Goal: Information Seeking & Learning: Learn about a topic

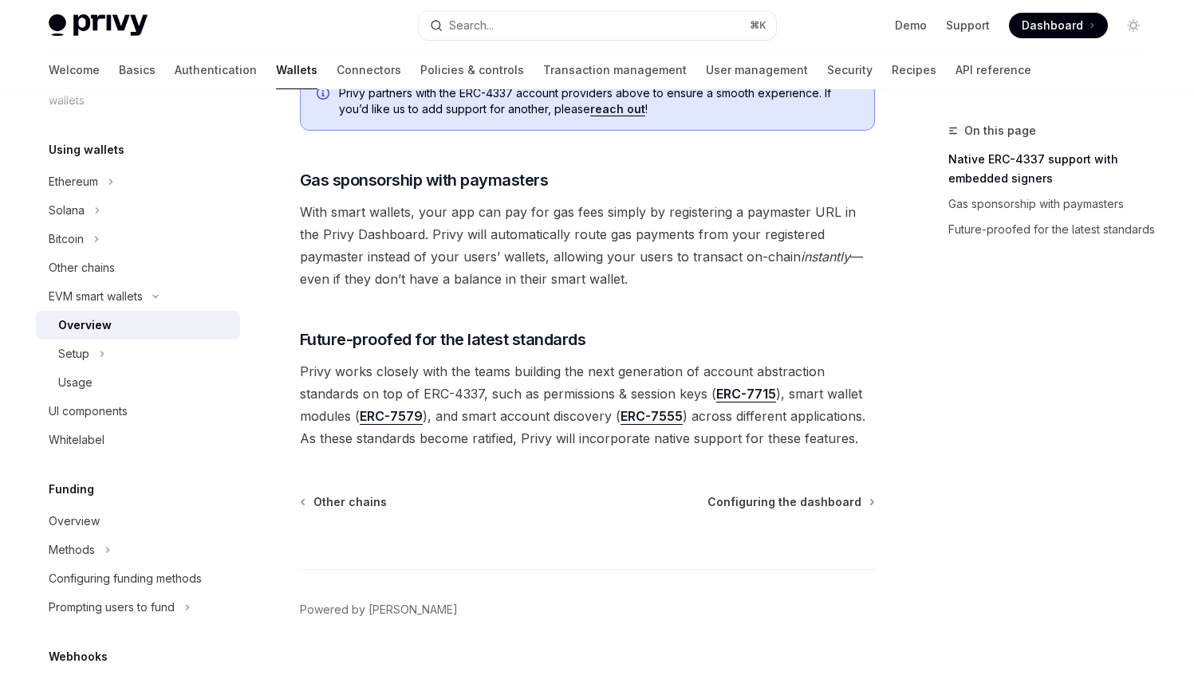
scroll to position [346, 0]
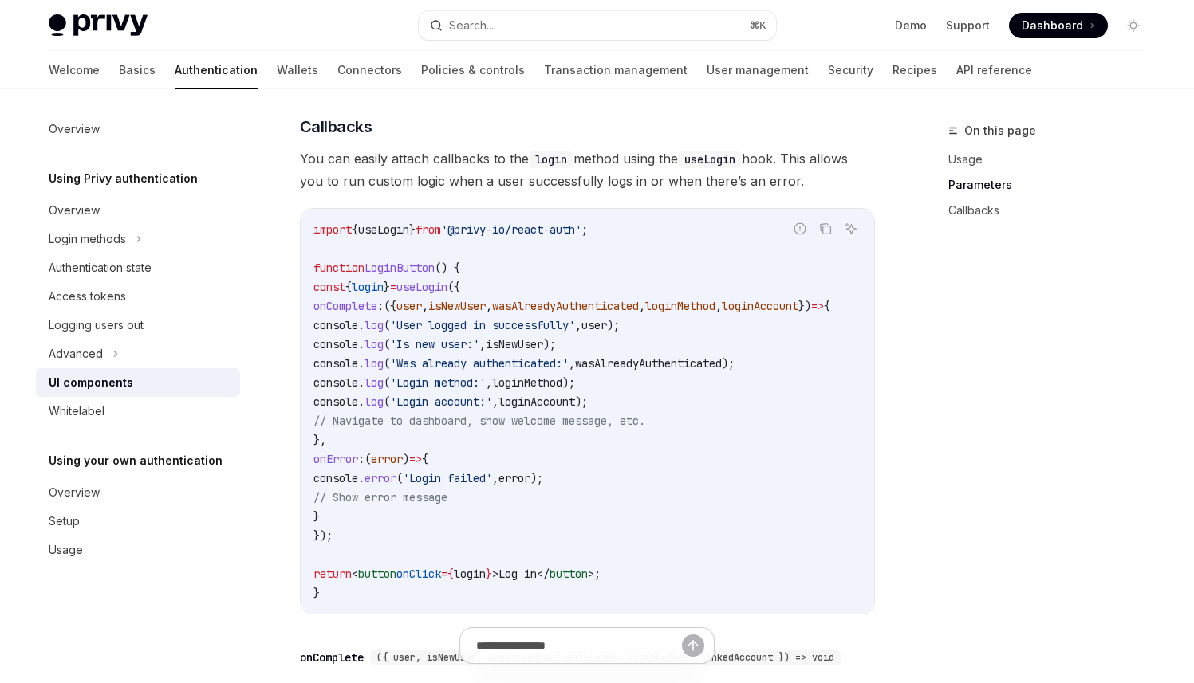
scroll to position [1995, 0]
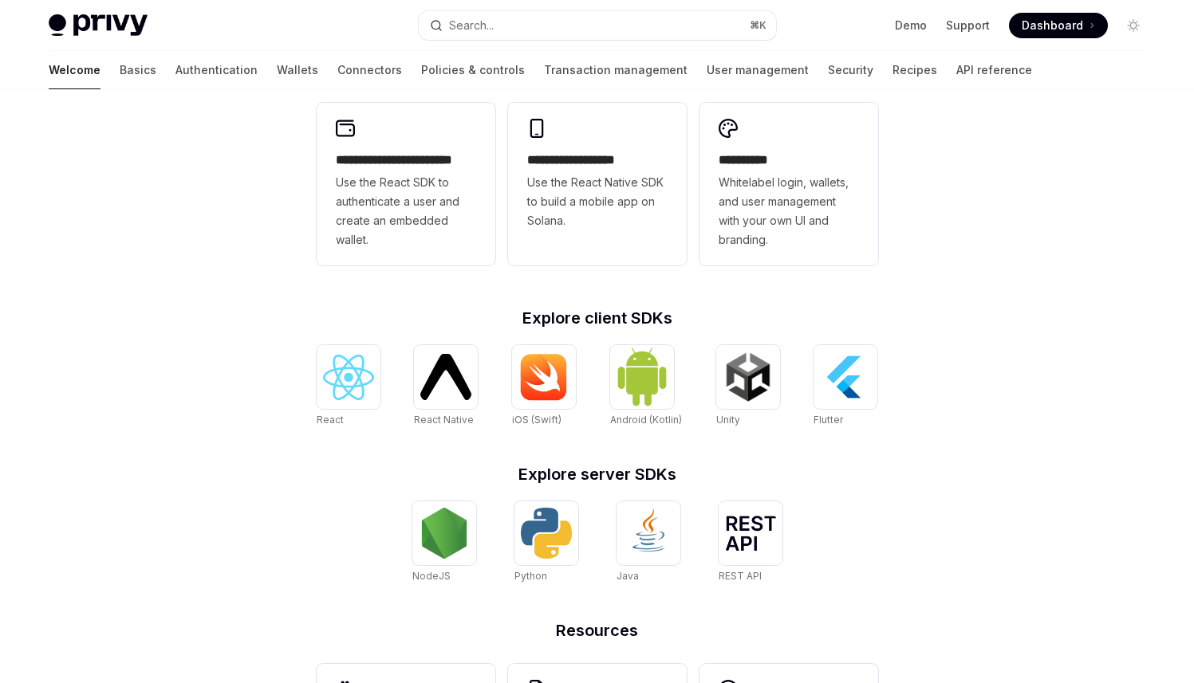
scroll to position [447, 0]
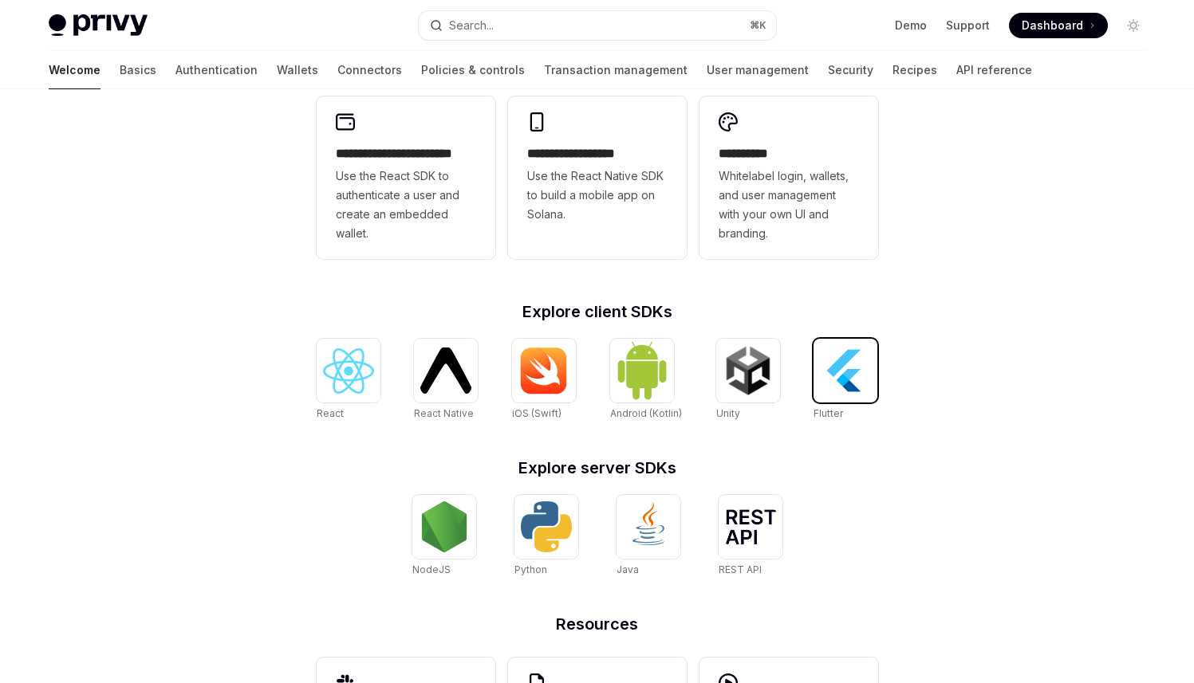
click at [851, 390] on img at bounding box center [845, 370] width 51 height 51
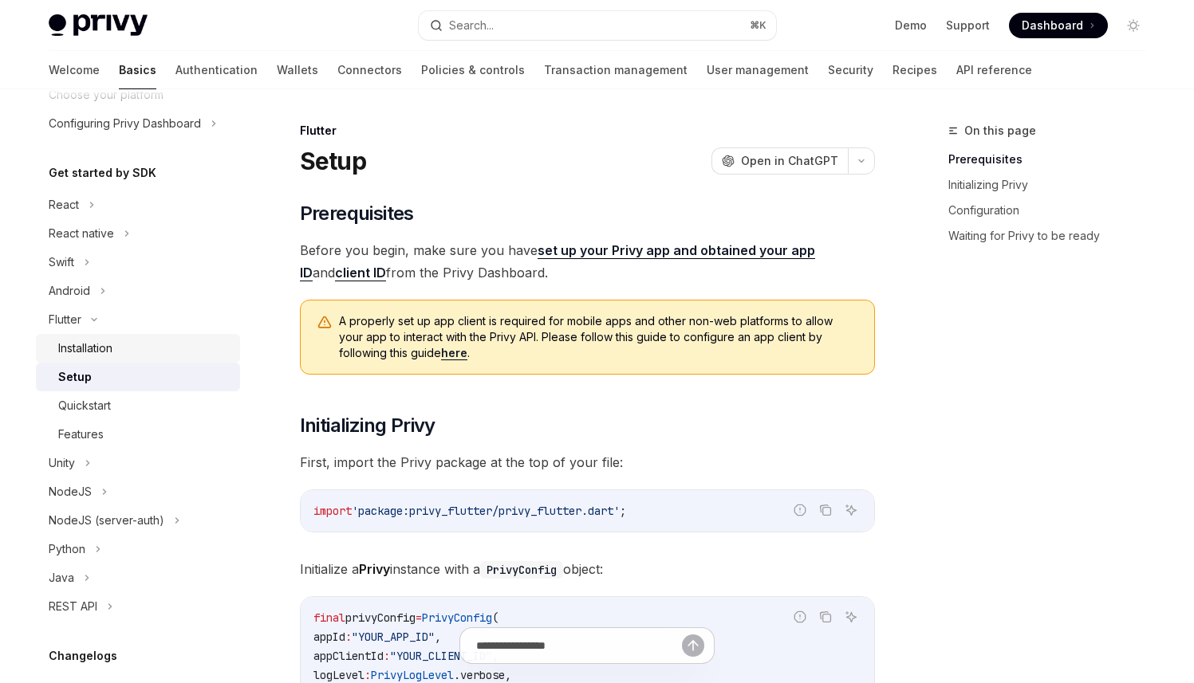
scroll to position [110, 0]
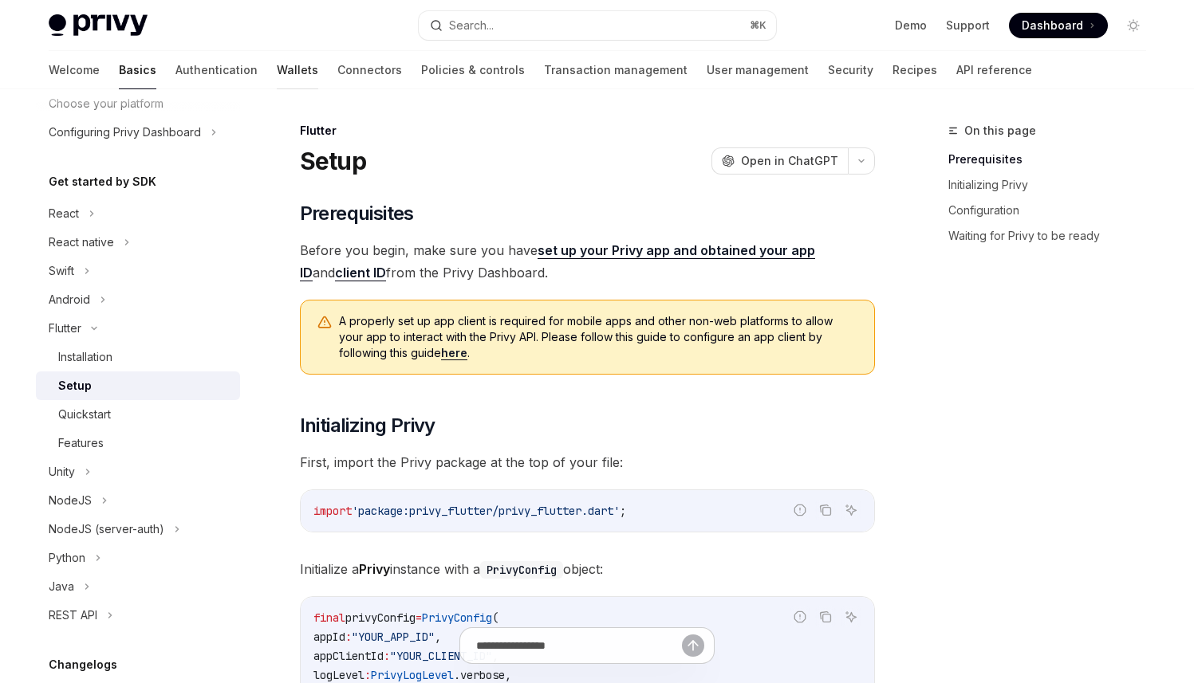
click at [277, 65] on link "Wallets" at bounding box center [297, 70] width 41 height 38
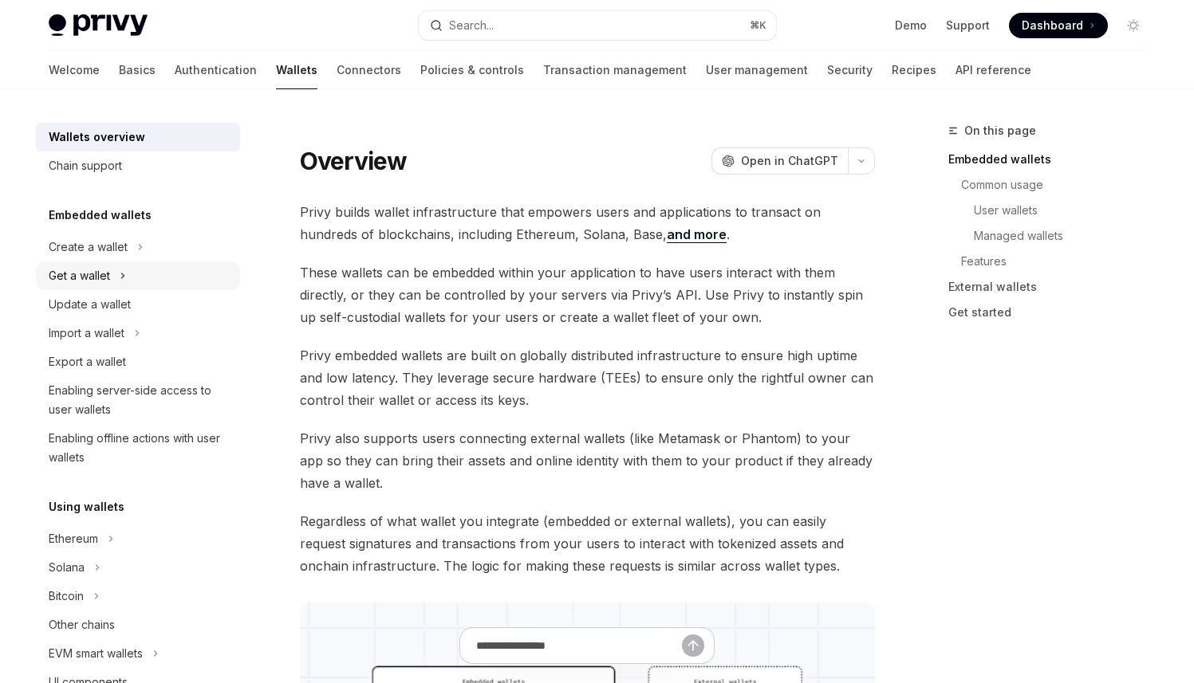
click at [165, 267] on div "Get a wallet" at bounding box center [138, 276] width 204 height 29
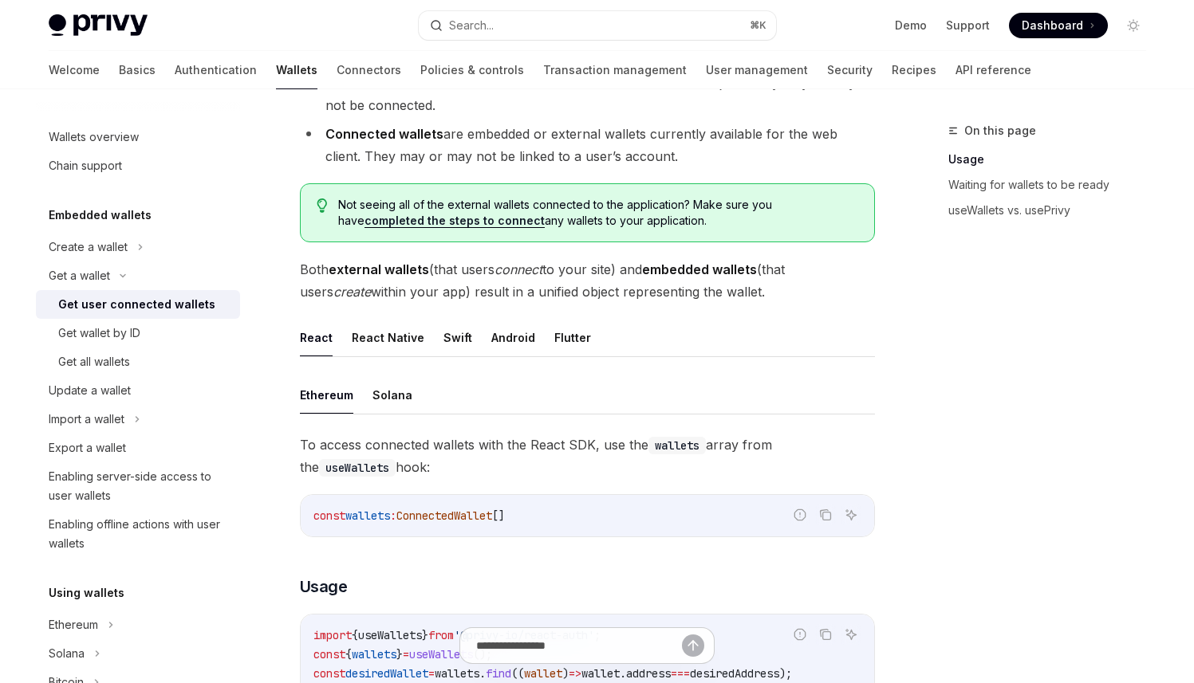
scroll to position [249, 0]
click at [566, 332] on button "Flutter" at bounding box center [572, 339] width 37 height 37
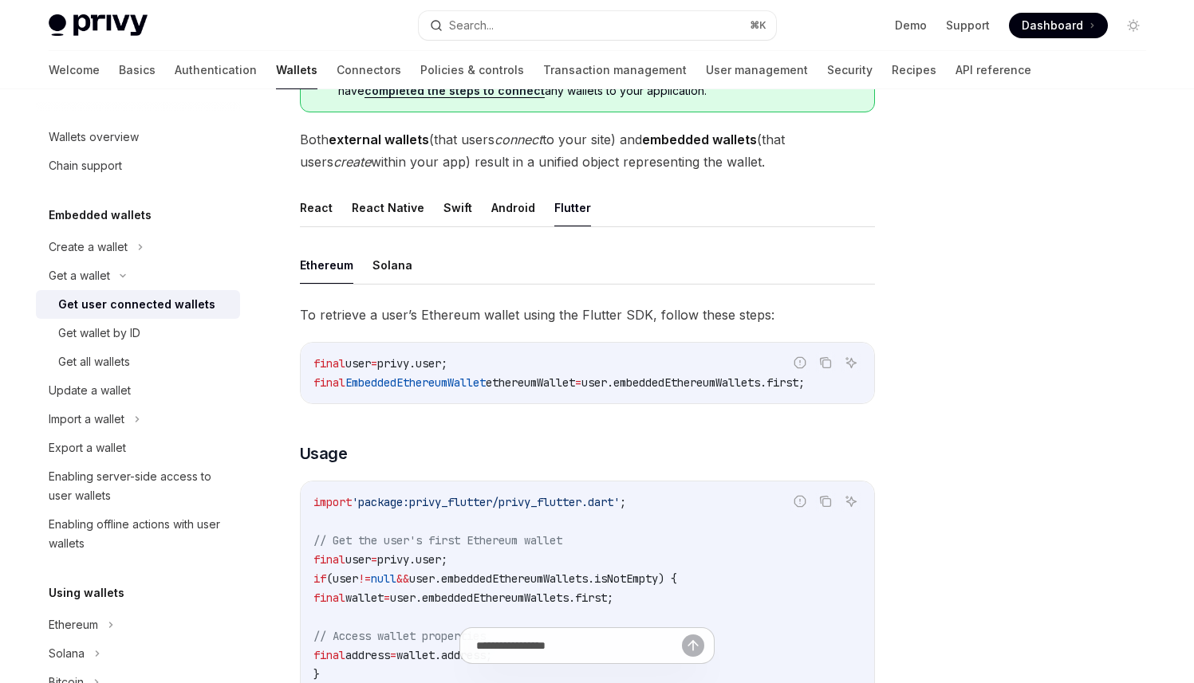
scroll to position [382, 0]
drag, startPoint x: 584, startPoint y: 401, endPoint x: 555, endPoint y: 398, distance: 29.7
click at [555, 398] on div "final user = privy.user; final EmbeddedEthereumWallet ethereumWallet = user.emb…" at bounding box center [587, 371] width 573 height 61
click at [391, 265] on button "Solana" at bounding box center [392, 263] width 40 height 37
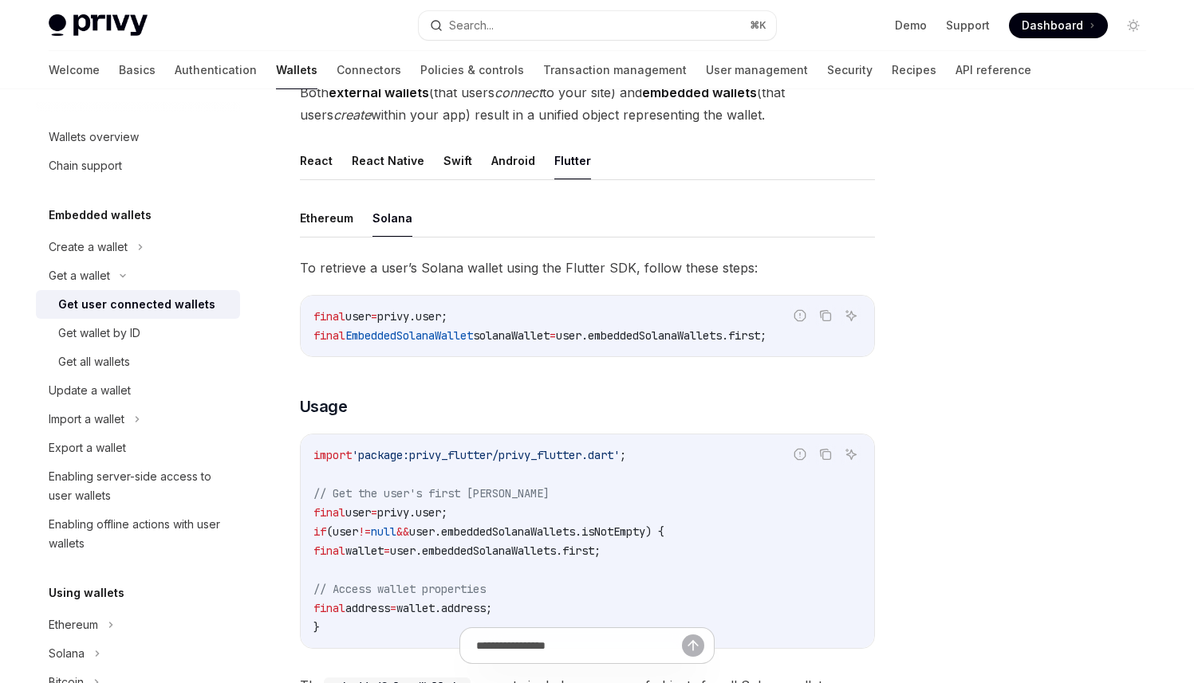
scroll to position [403, 0]
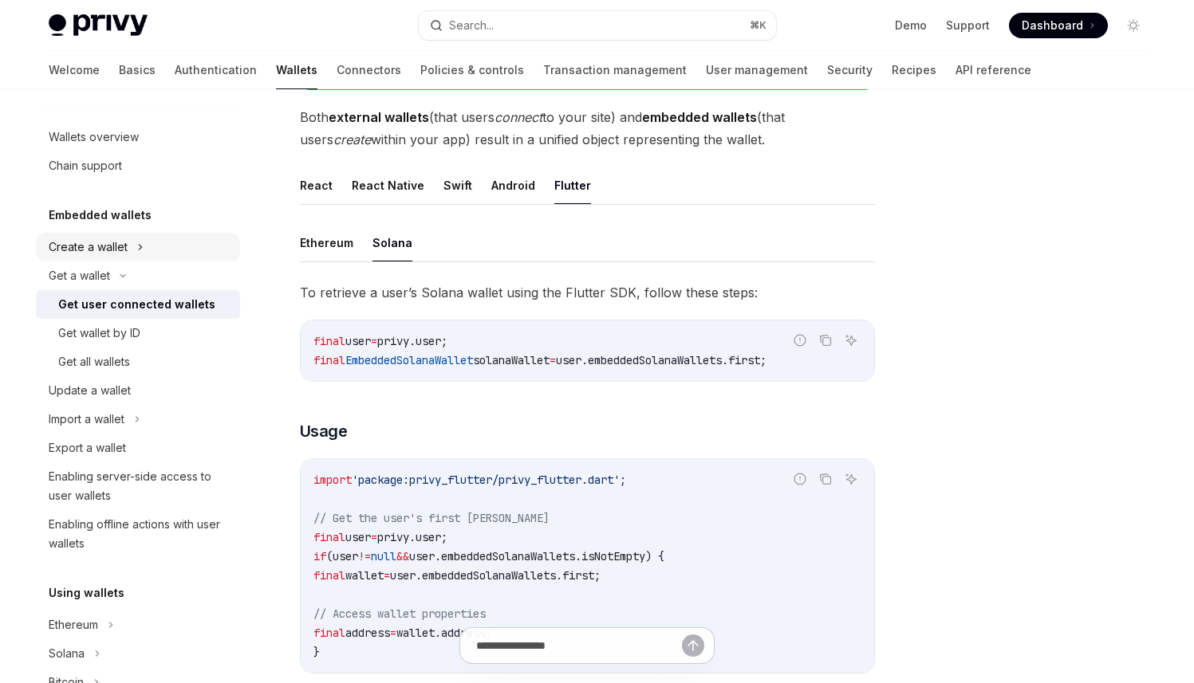
click at [86, 246] on div "Create a wallet" at bounding box center [88, 247] width 79 height 19
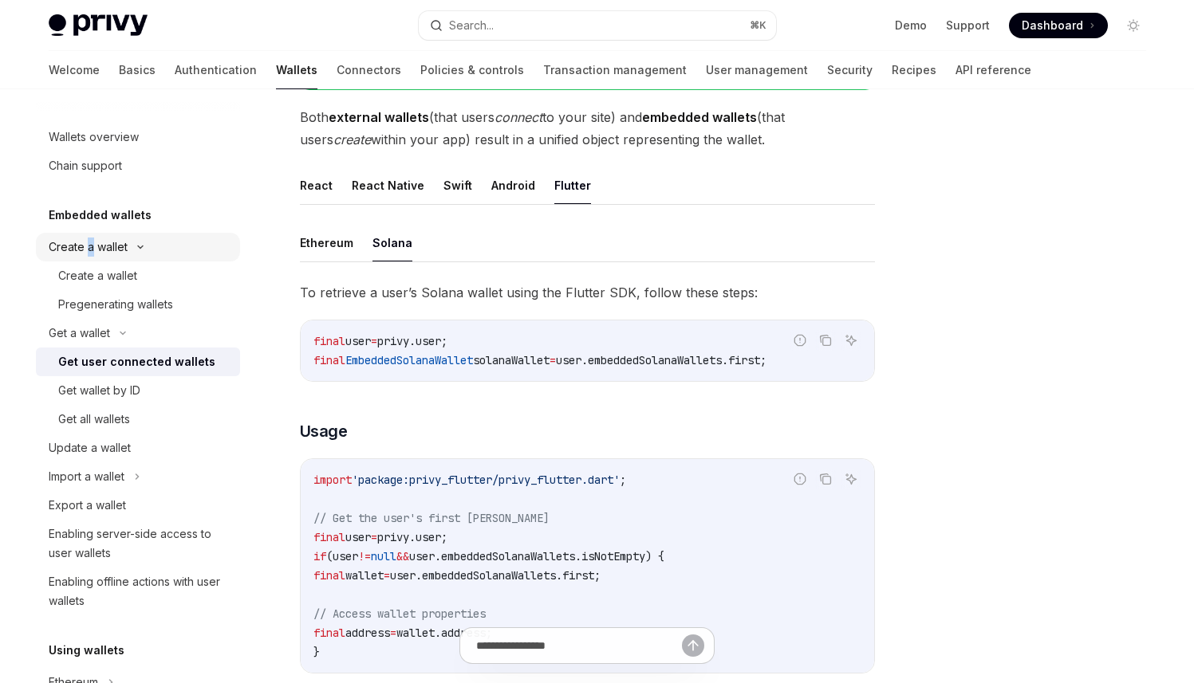
click at [86, 246] on div "Create a wallet" at bounding box center [88, 247] width 79 height 19
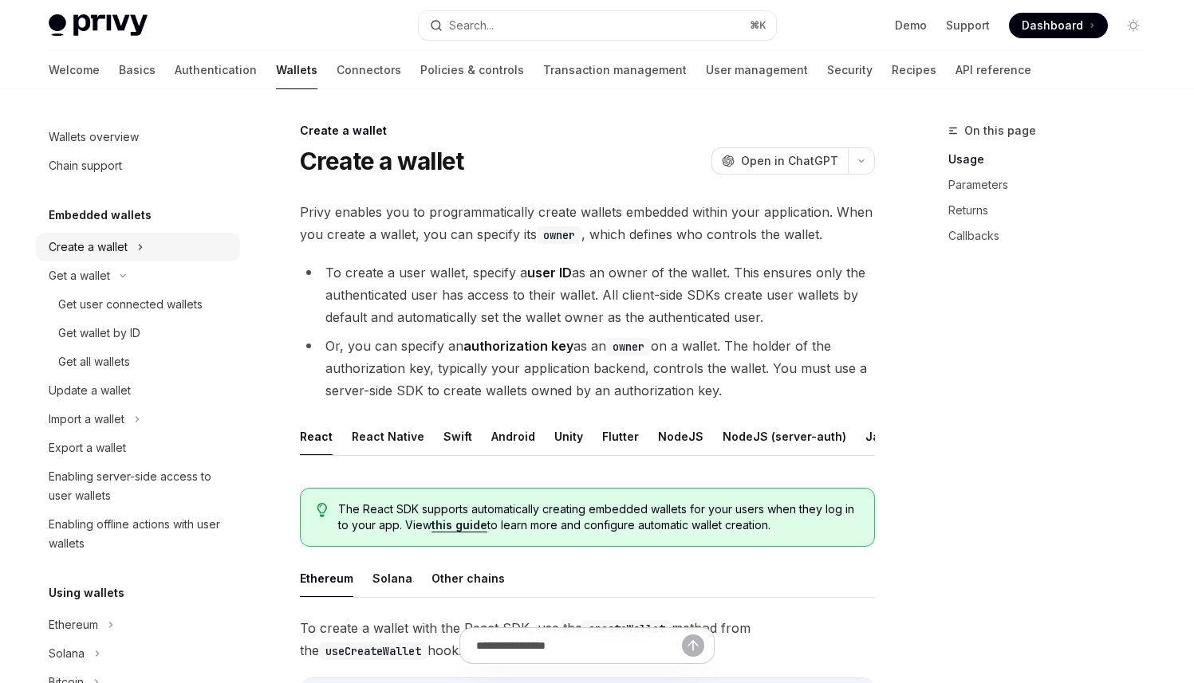
click at [91, 251] on div "Create a wallet" at bounding box center [88, 247] width 79 height 19
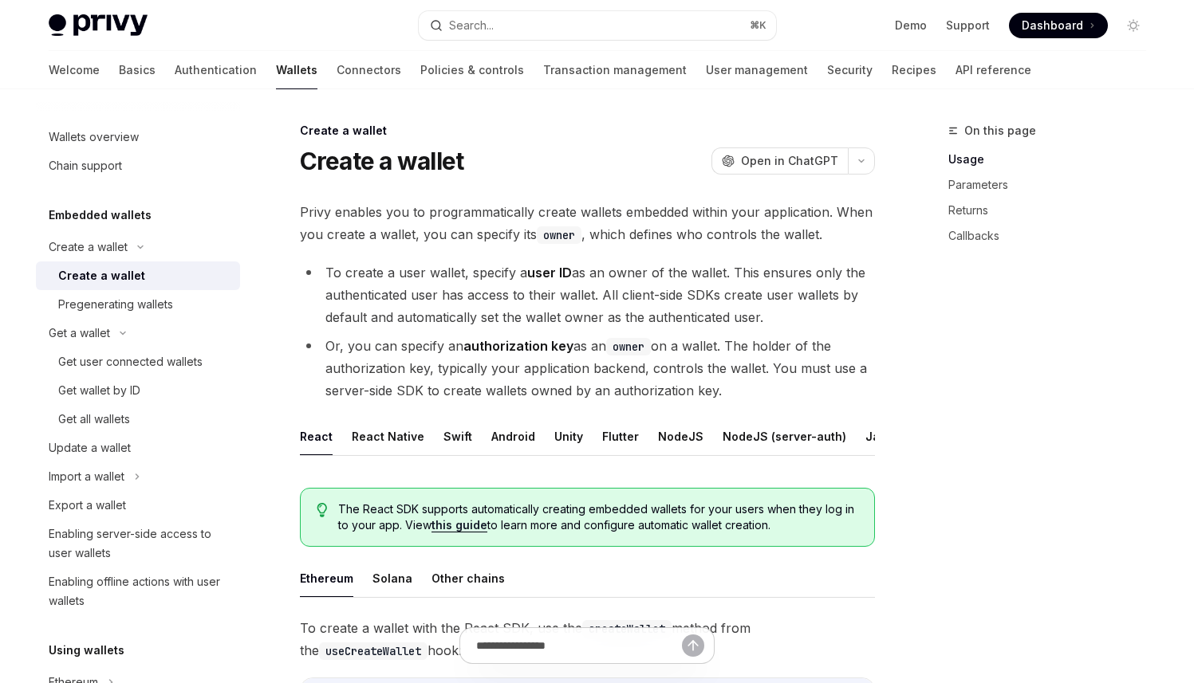
click at [121, 282] on div "Create a wallet" at bounding box center [101, 275] width 87 height 19
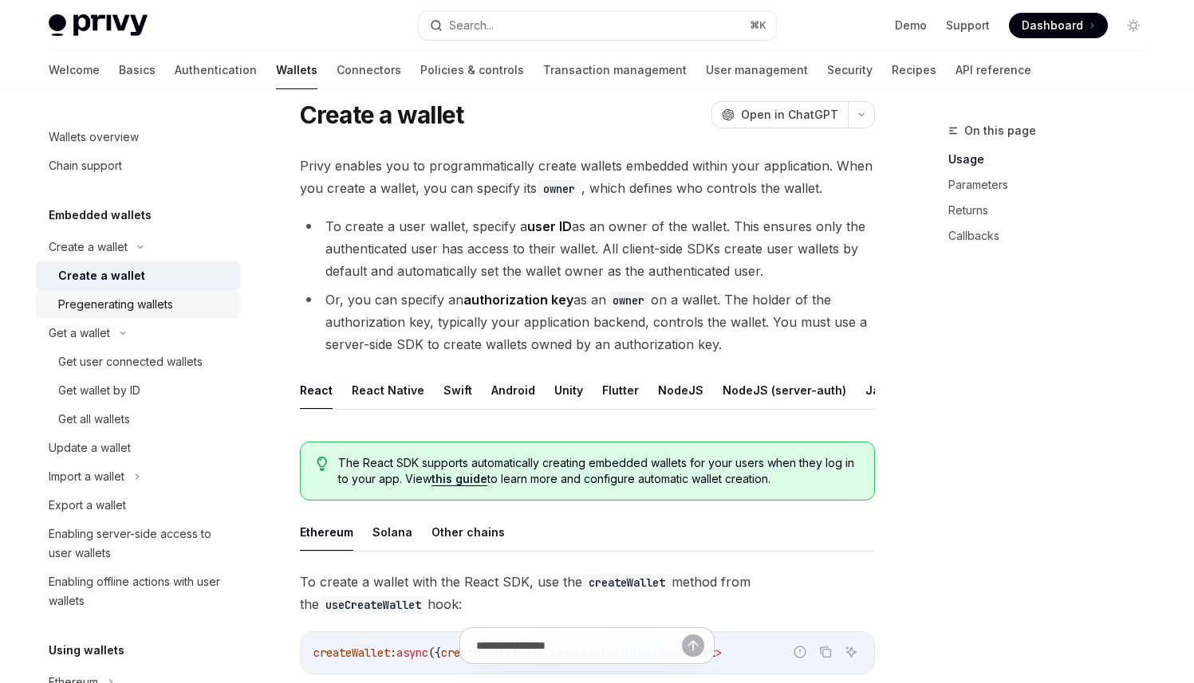
click at [189, 305] on div "Pregenerating wallets" at bounding box center [144, 304] width 172 height 19
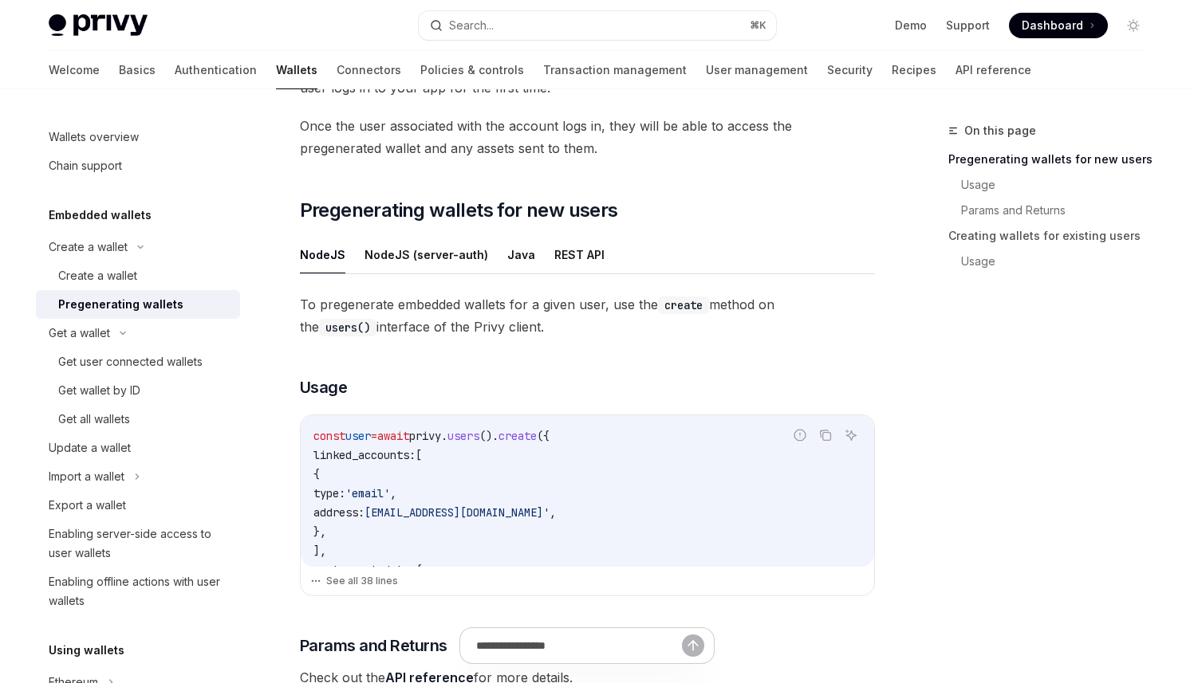
scroll to position [199, 0]
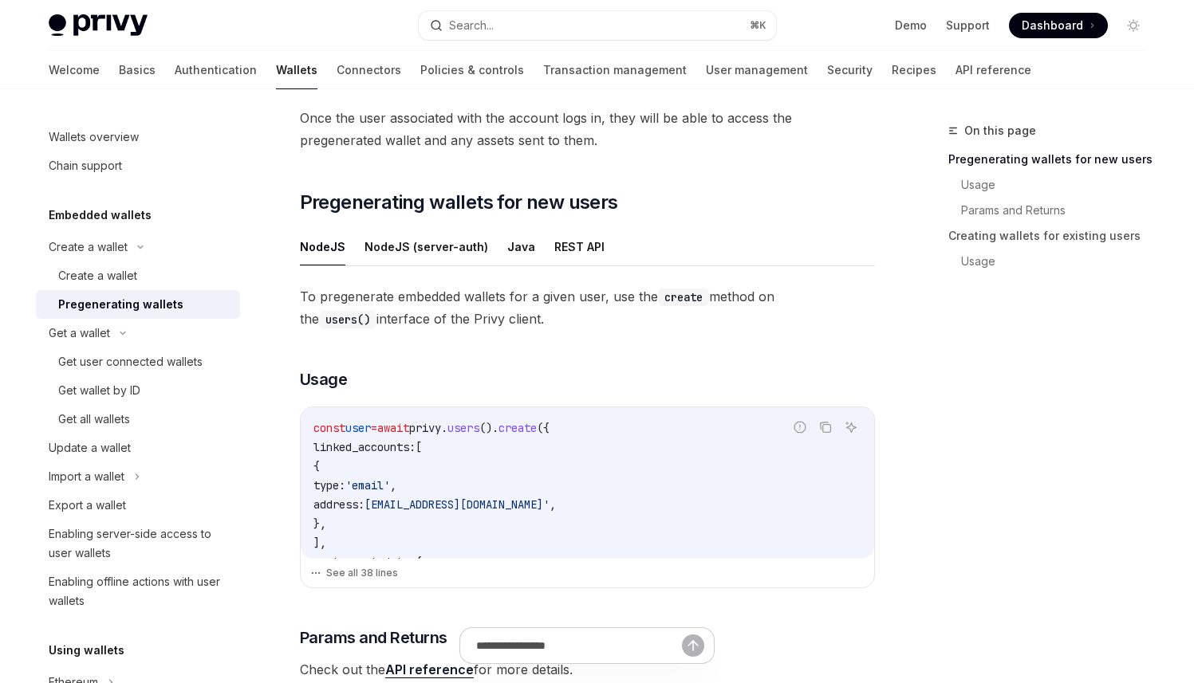
click at [569, 268] on div "NodeJS NodeJS (server-auth) Java REST API To pregenerate embedded wallets for a…" at bounding box center [587, 454] width 575 height 453
click at [565, 254] on button "REST API" at bounding box center [579, 246] width 50 height 37
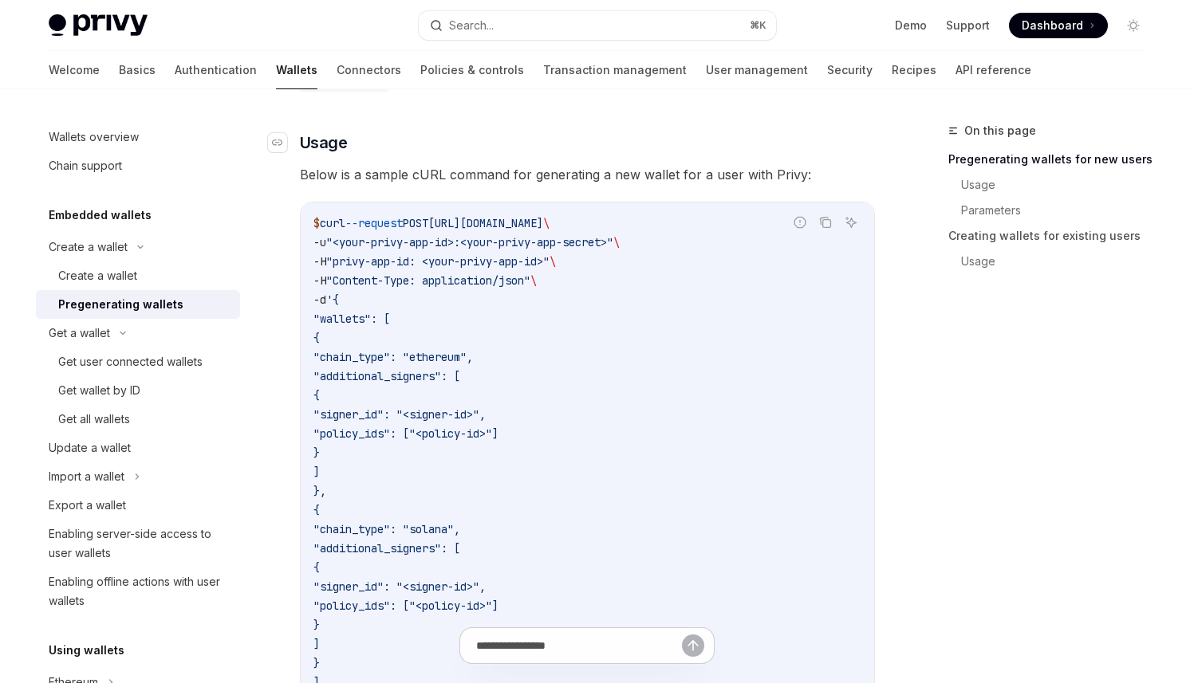
scroll to position [435, 0]
click at [168, 284] on div "Create a wallet" at bounding box center [144, 275] width 172 height 19
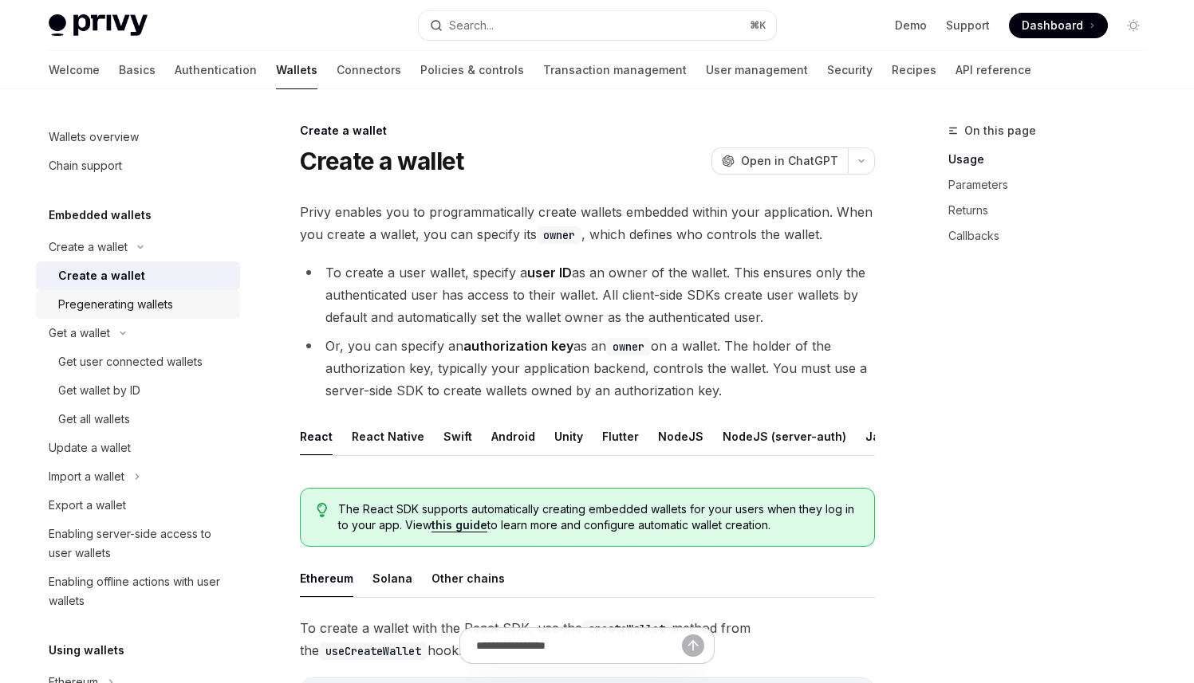
click at [177, 305] on div "Pregenerating wallets" at bounding box center [144, 304] width 172 height 19
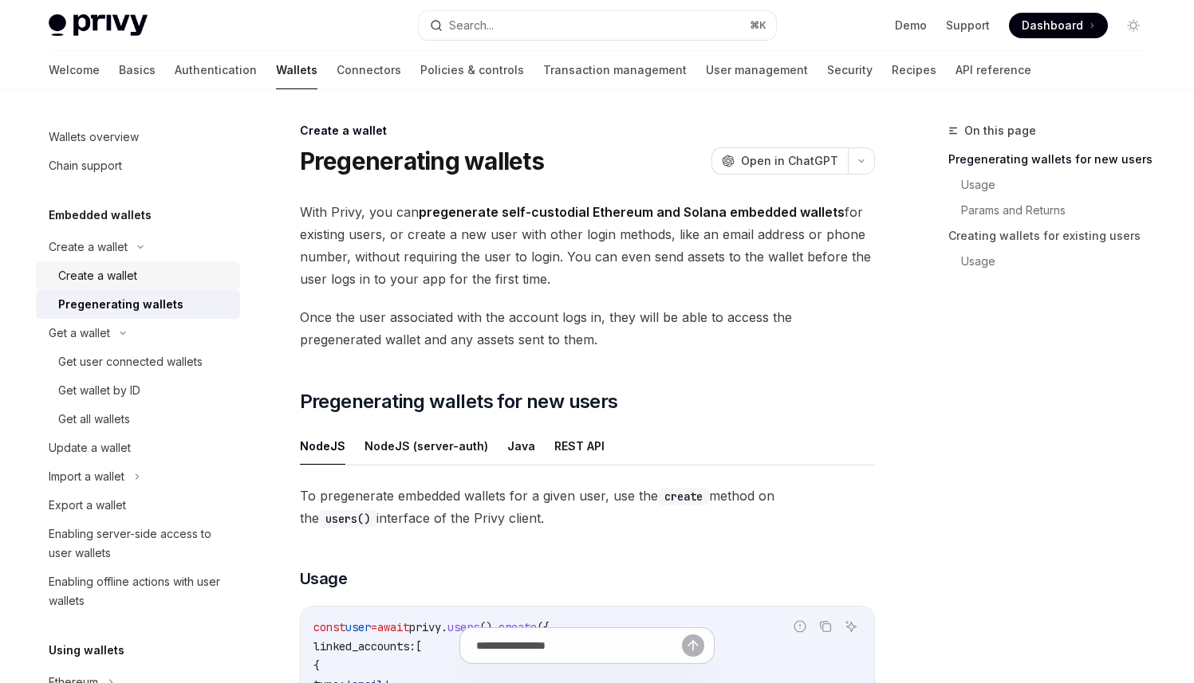
click at [175, 273] on div "Create a wallet" at bounding box center [144, 275] width 172 height 19
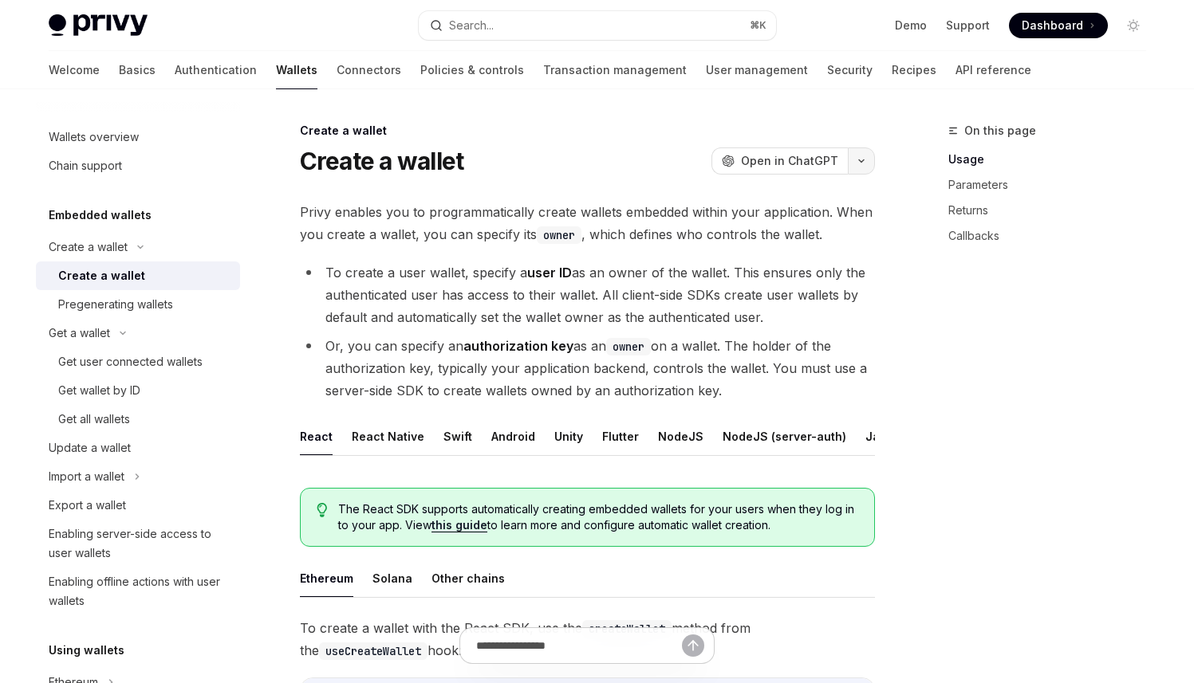
click at [855, 157] on button "button" at bounding box center [861, 160] width 27 height 27
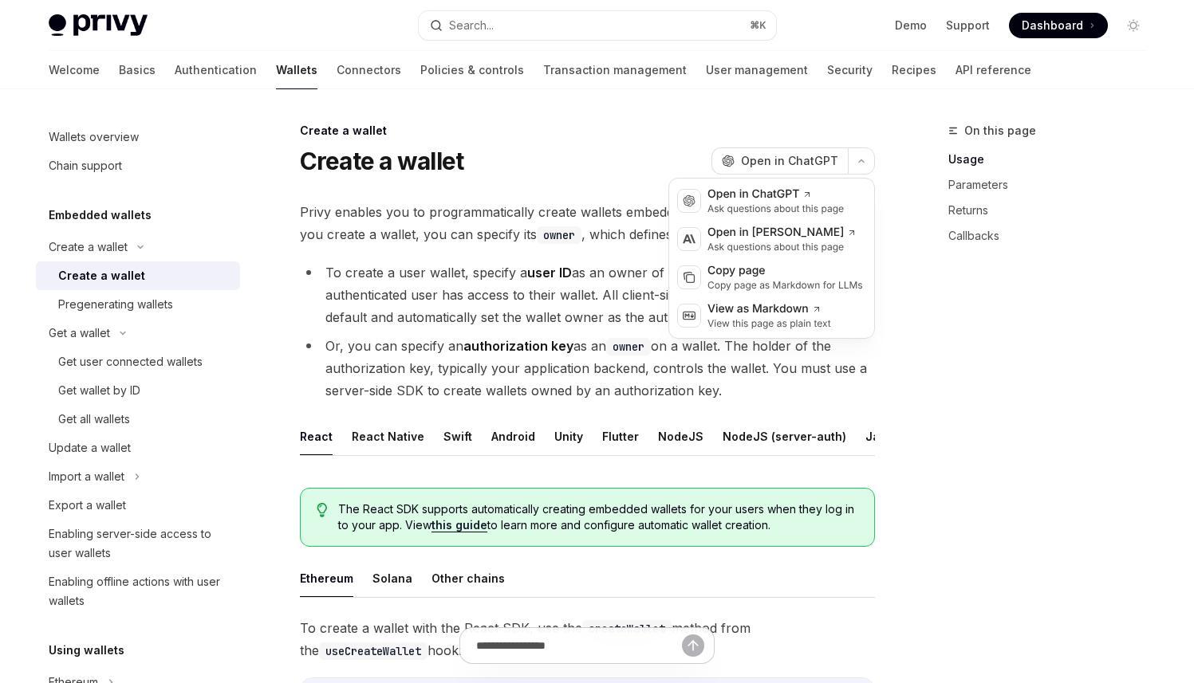
click at [513, 276] on li "To create a user wallet, specify a user ID as an owner of the wallet. This ensu…" at bounding box center [587, 295] width 575 height 67
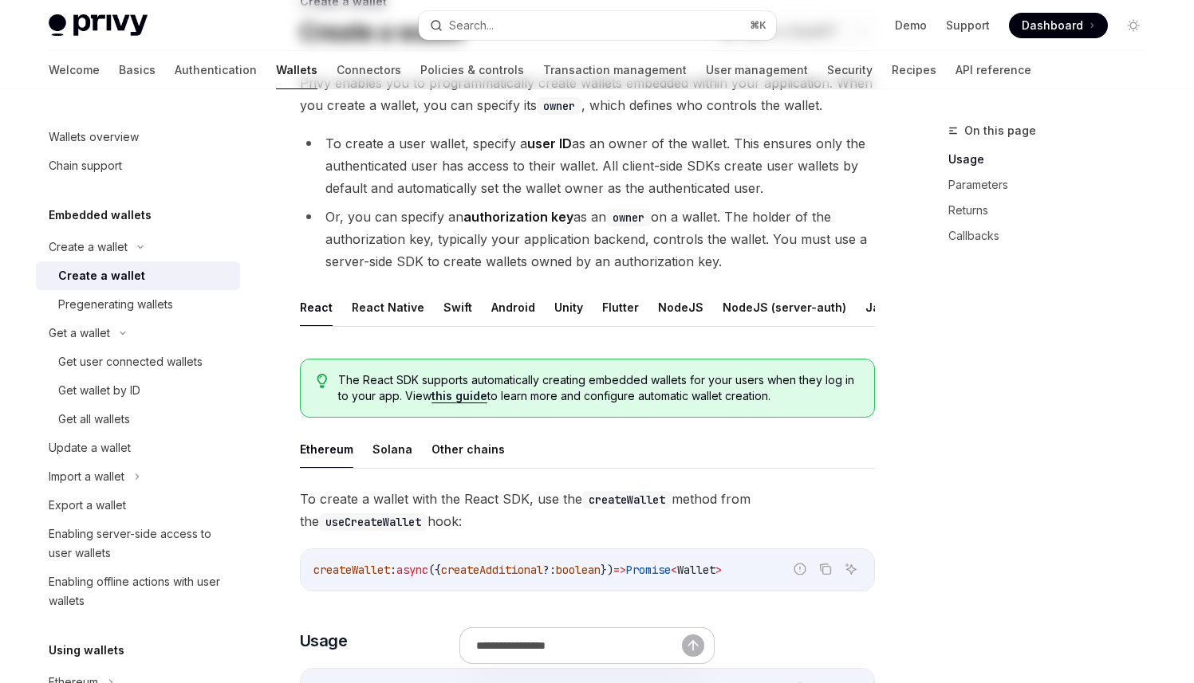
scroll to position [136, 0]
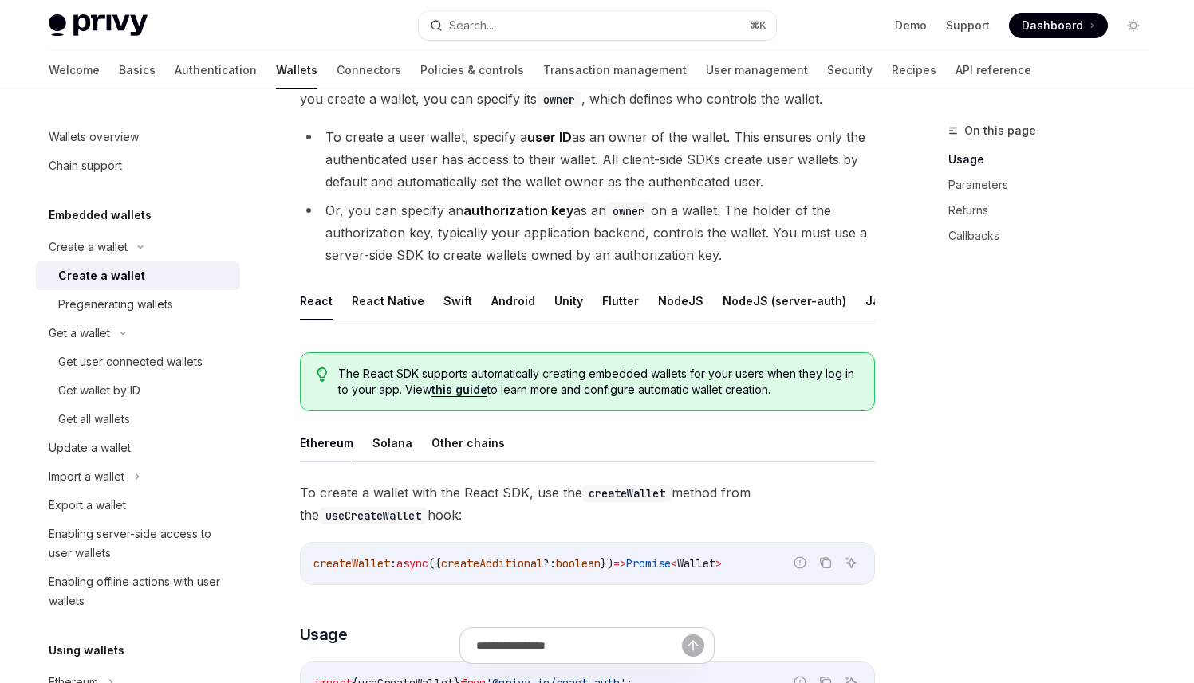
click at [588, 299] on ul "React React Native Swift Android Unity Flutter NodeJS NodeJS (server-auth) Java…" at bounding box center [587, 301] width 575 height 38
click at [606, 309] on button "Flutter" at bounding box center [620, 300] width 37 height 37
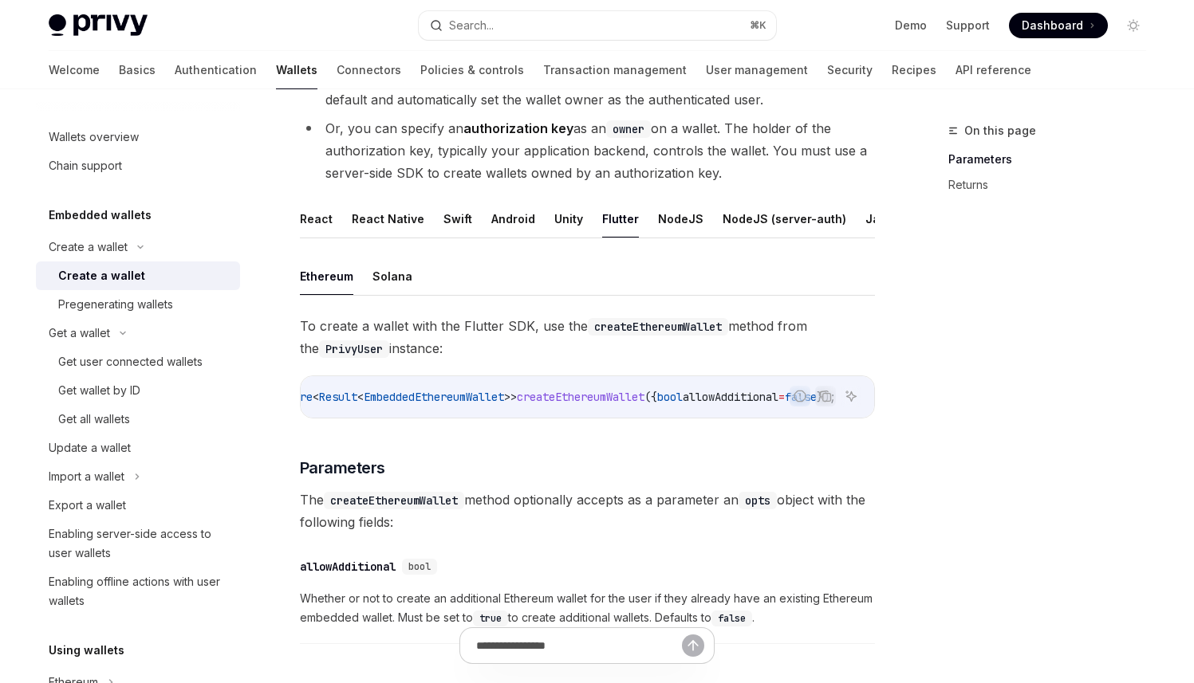
scroll to position [0, 94]
click at [372, 281] on button "Solana" at bounding box center [392, 276] width 40 height 37
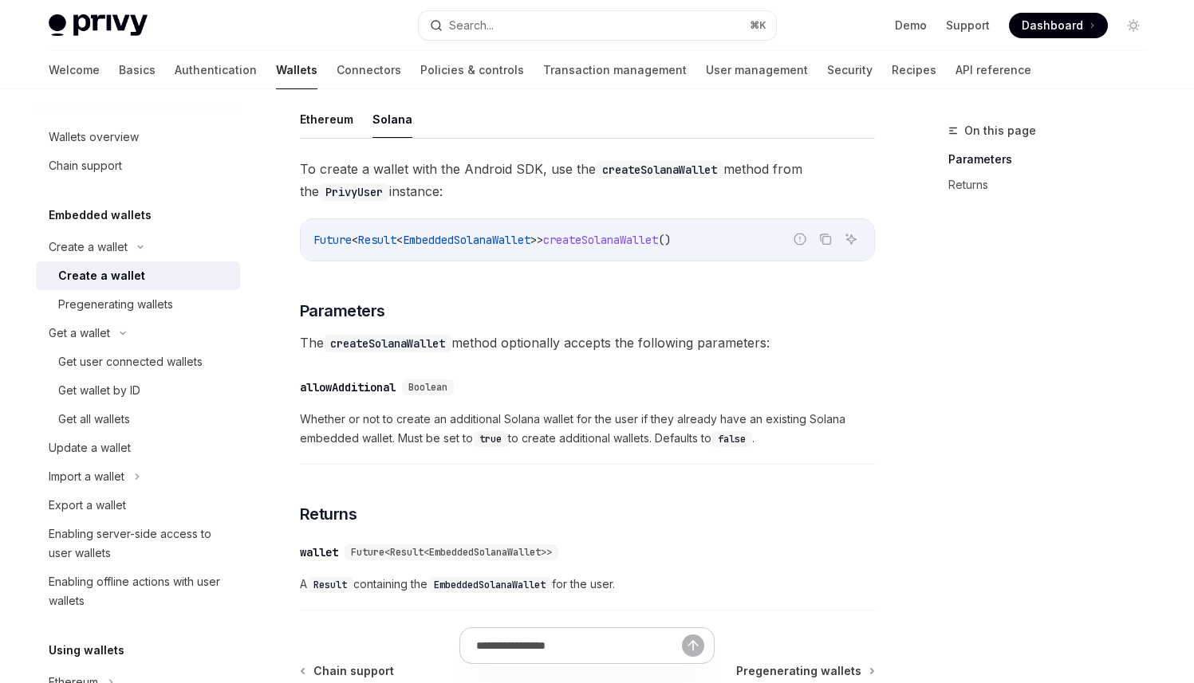
scroll to position [372, 0]
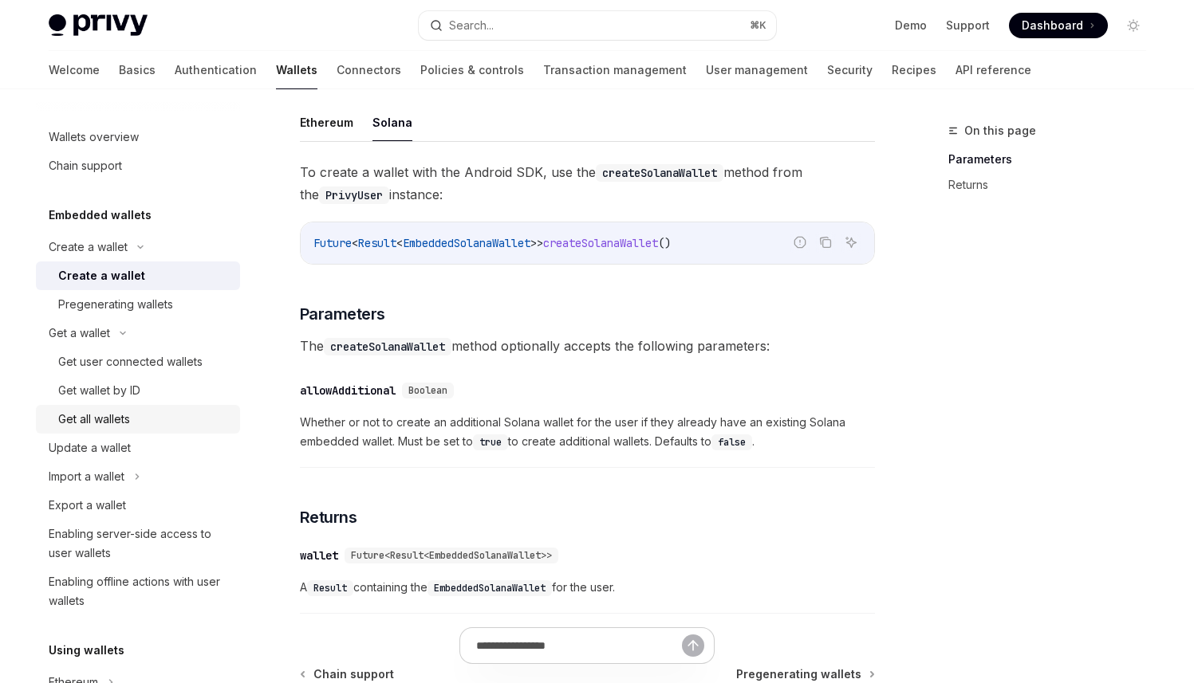
click at [153, 411] on div "Get all wallets" at bounding box center [144, 419] width 172 height 19
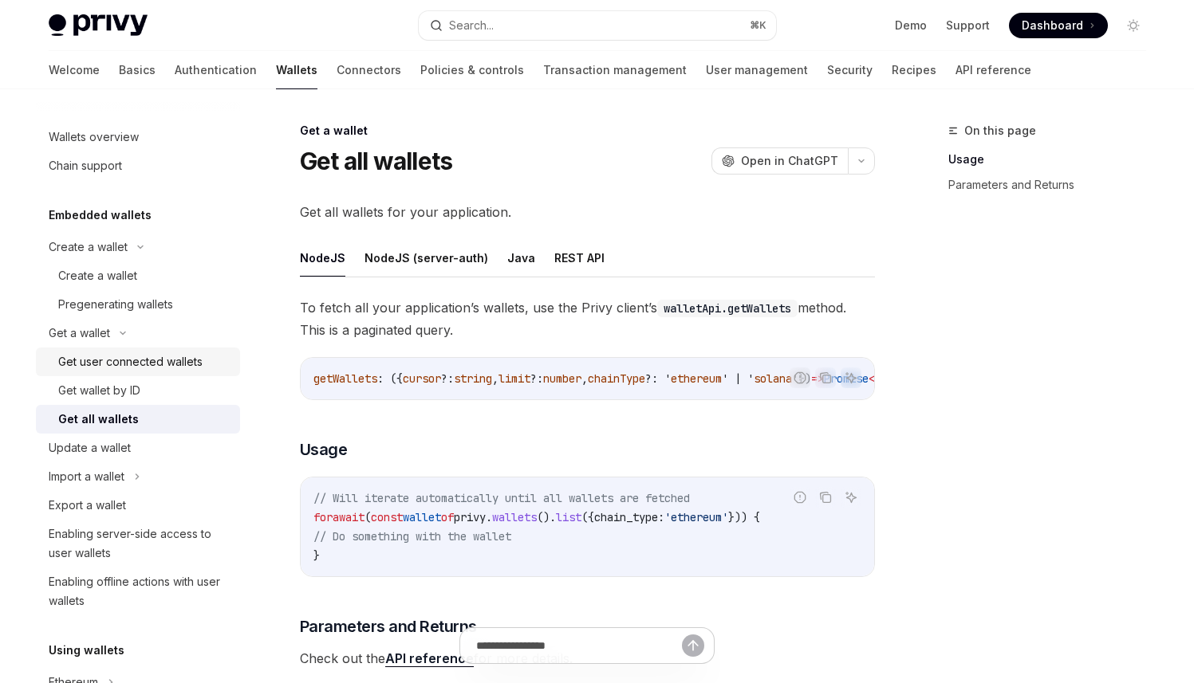
click at [163, 367] on div "Get user connected wallets" at bounding box center [130, 361] width 144 height 19
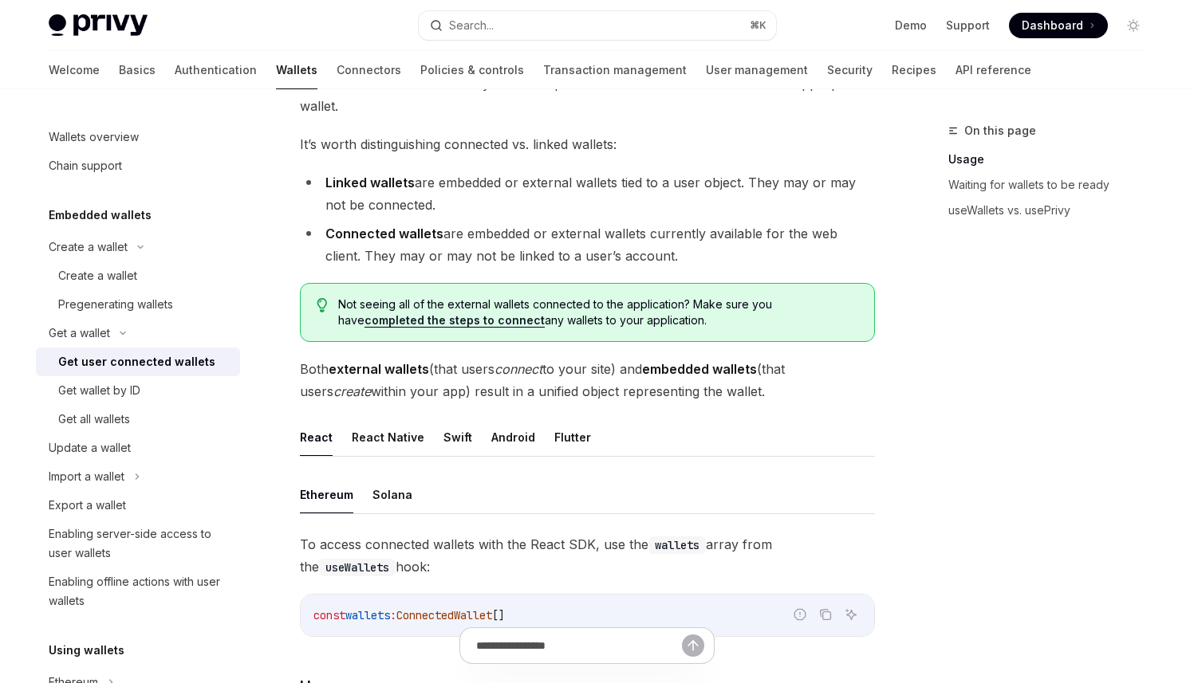
scroll to position [171, 0]
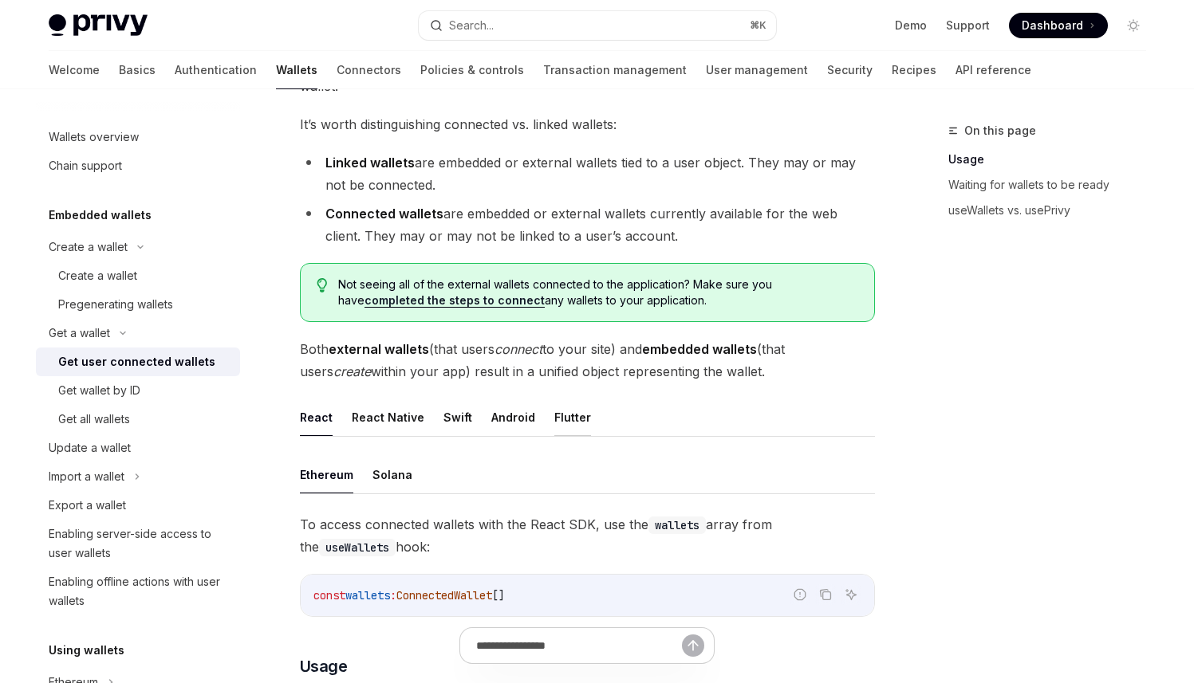
click at [568, 418] on button "Flutter" at bounding box center [572, 417] width 37 height 37
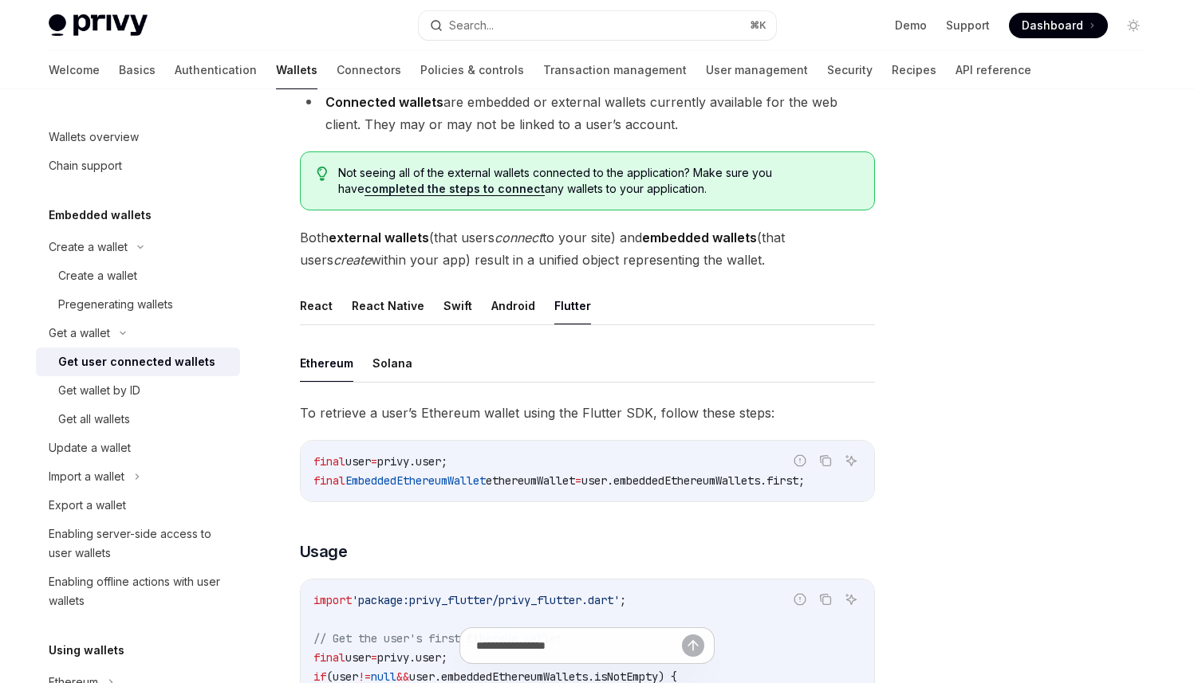
scroll to position [295, 0]
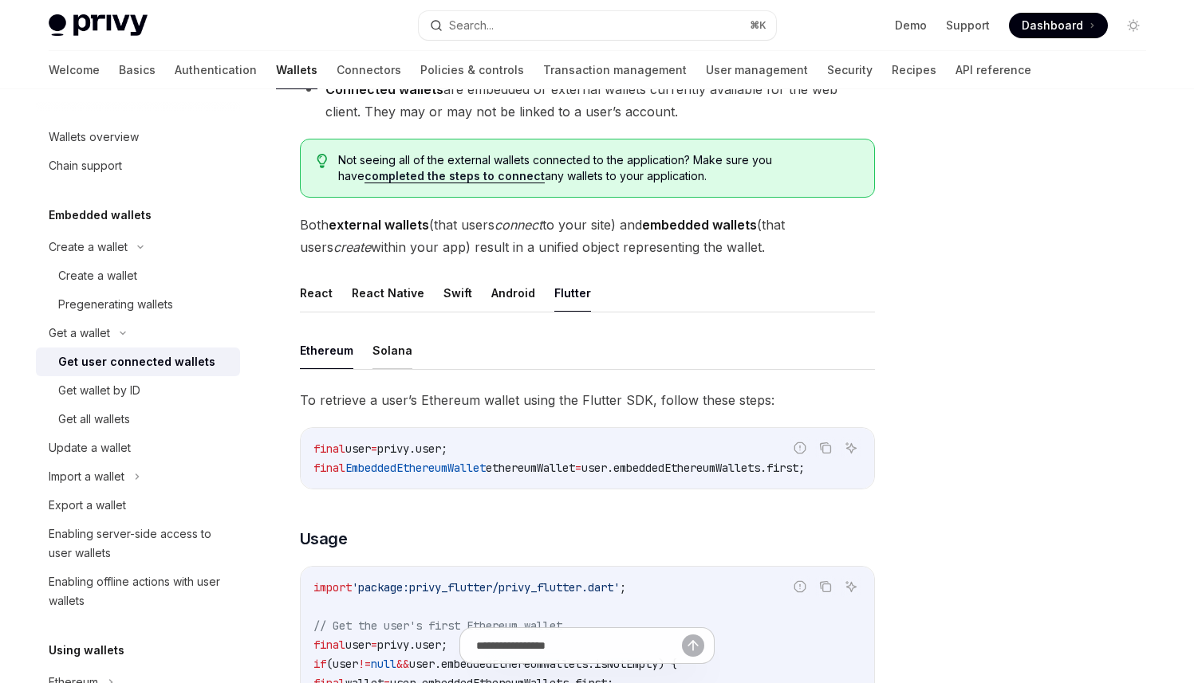
click at [389, 348] on button "Solana" at bounding box center [392, 350] width 40 height 37
click at [151, 277] on div "Create a wallet" at bounding box center [144, 275] width 172 height 19
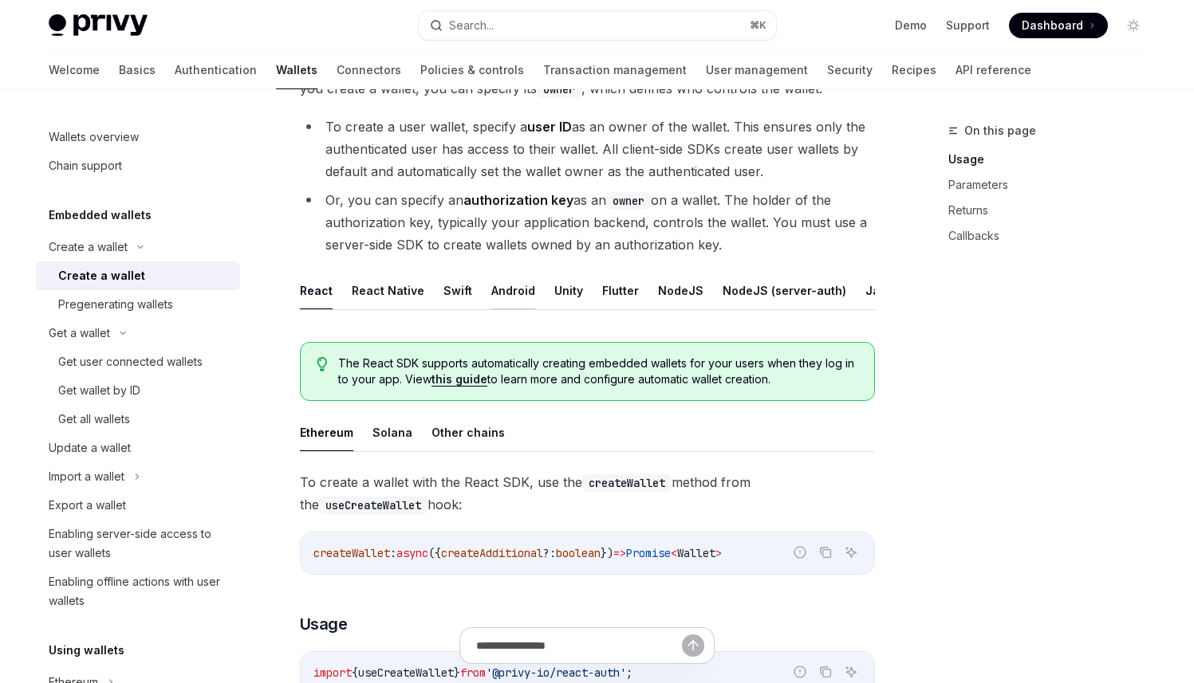
scroll to position [171, 0]
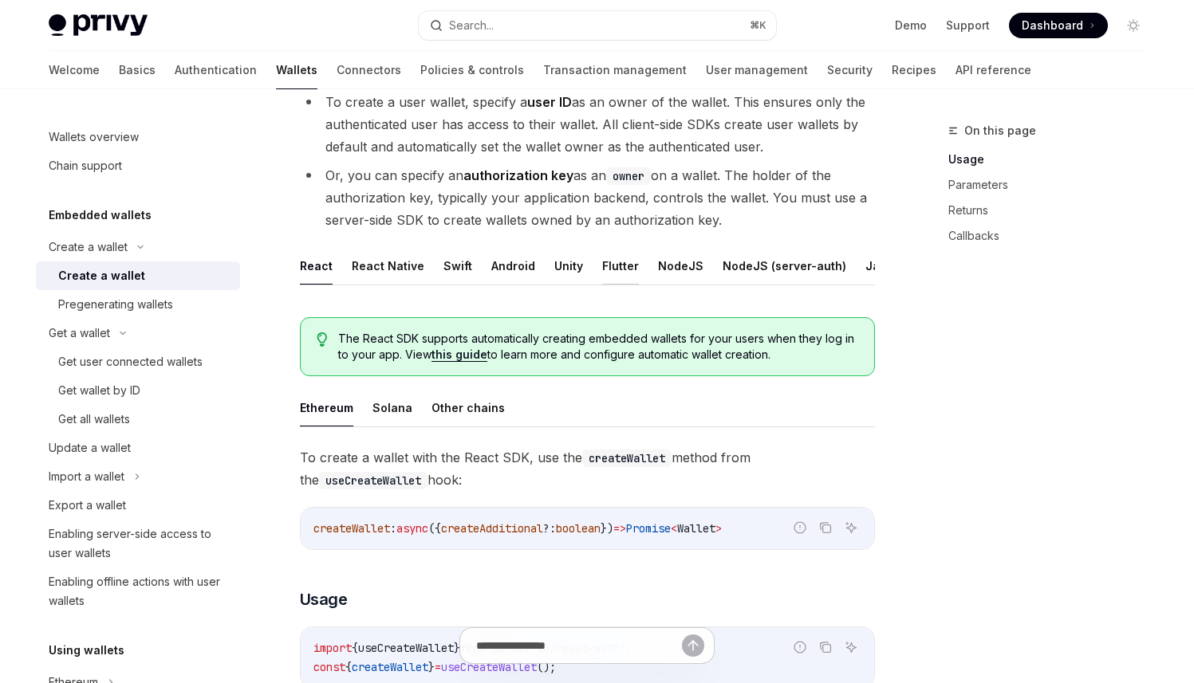
click at [619, 267] on button "Flutter" at bounding box center [620, 265] width 37 height 37
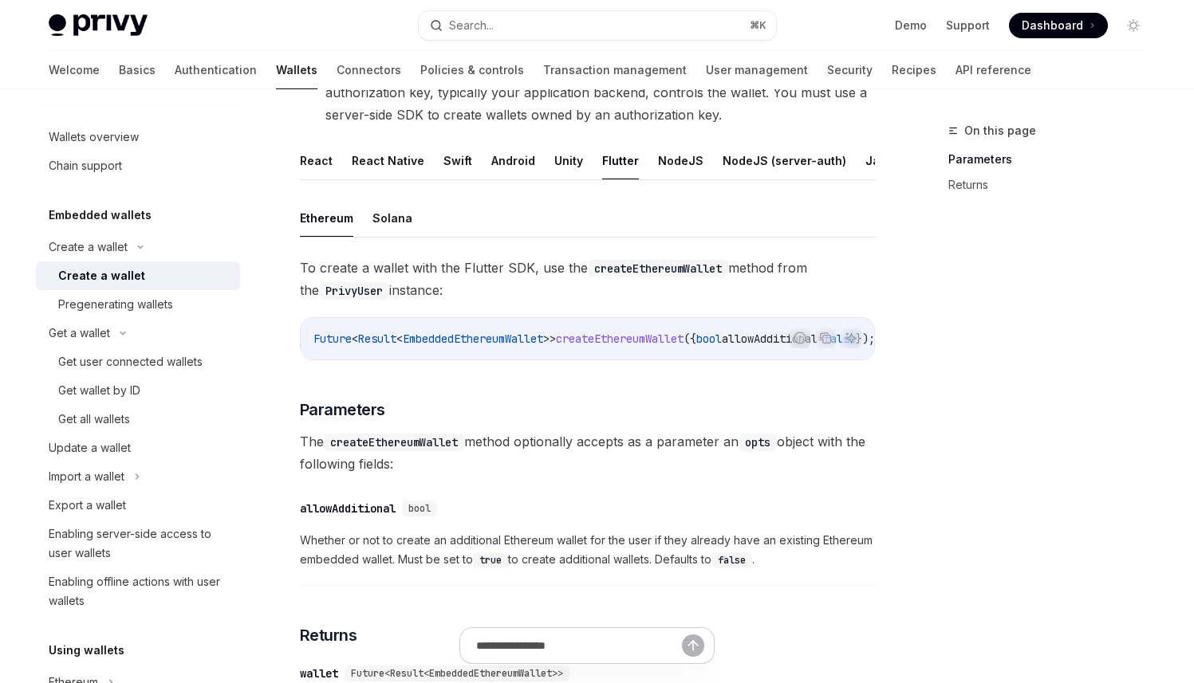
scroll to position [288, 0]
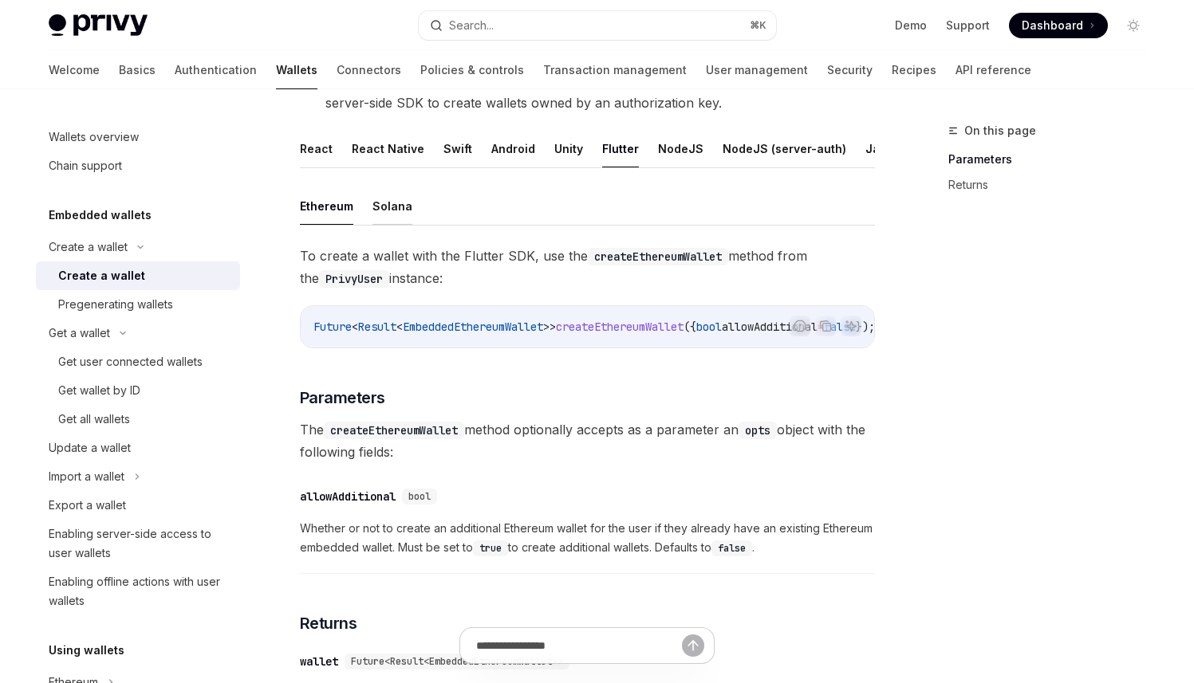
click at [405, 225] on button "Solana" at bounding box center [392, 205] width 40 height 37
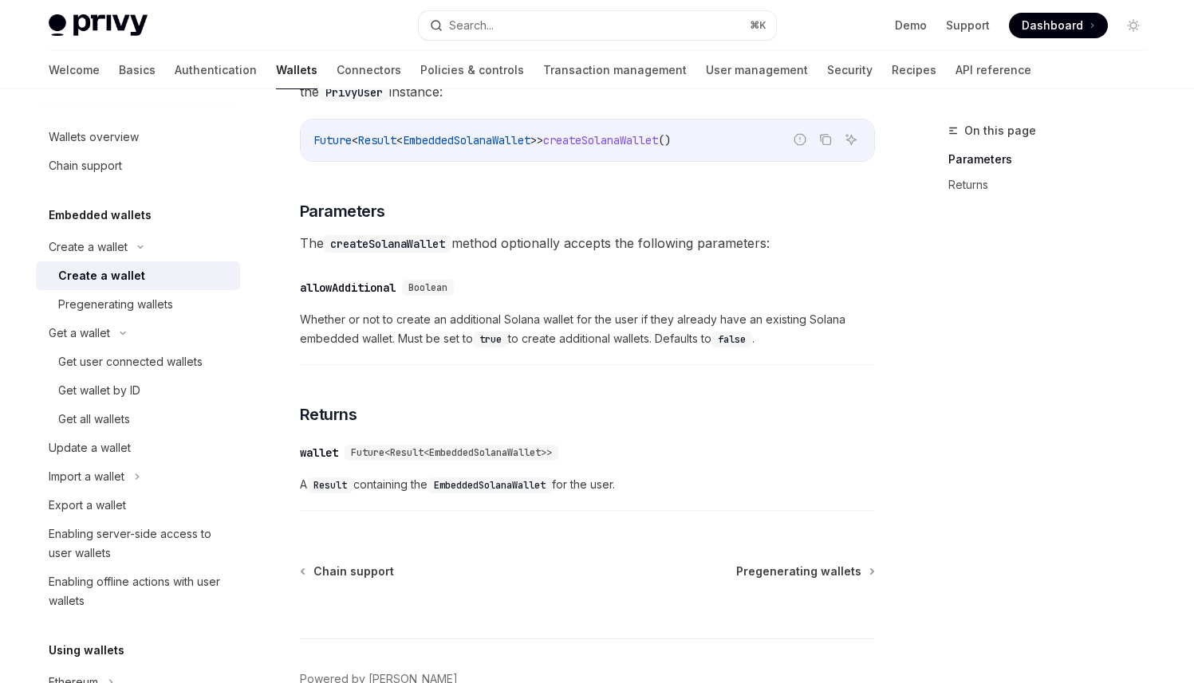
scroll to position [494, 0]
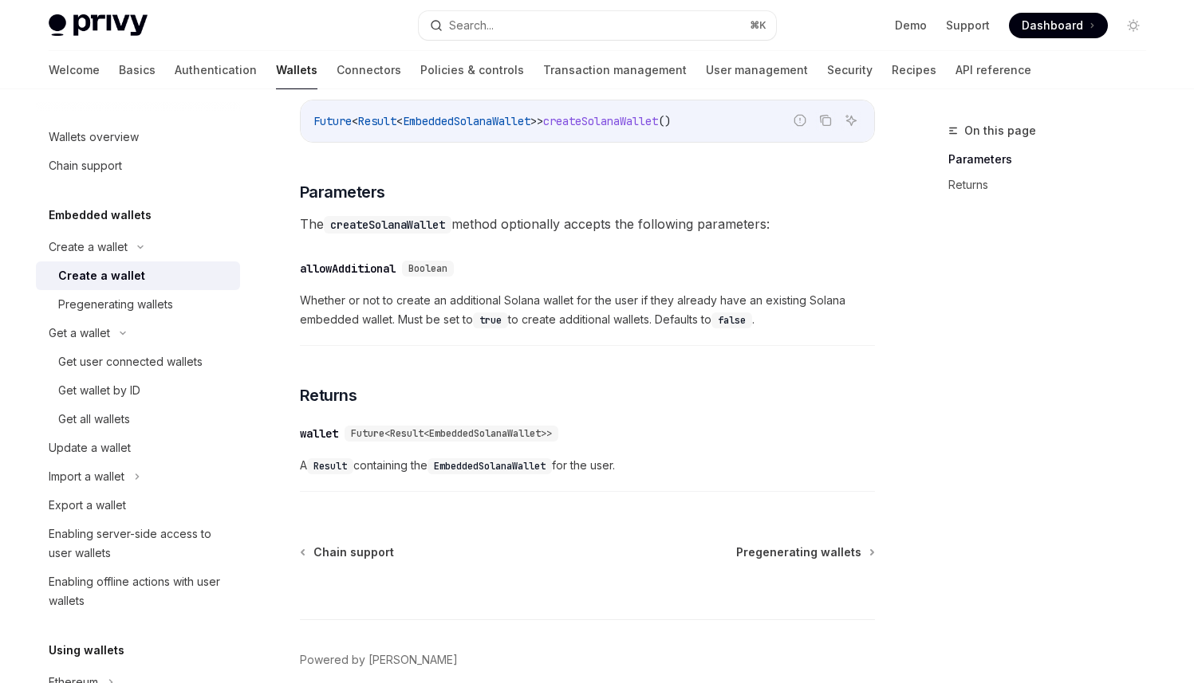
click at [480, 440] on span "Future<Result<EmbeddedSolanaWallet>>" at bounding box center [451, 433] width 201 height 13
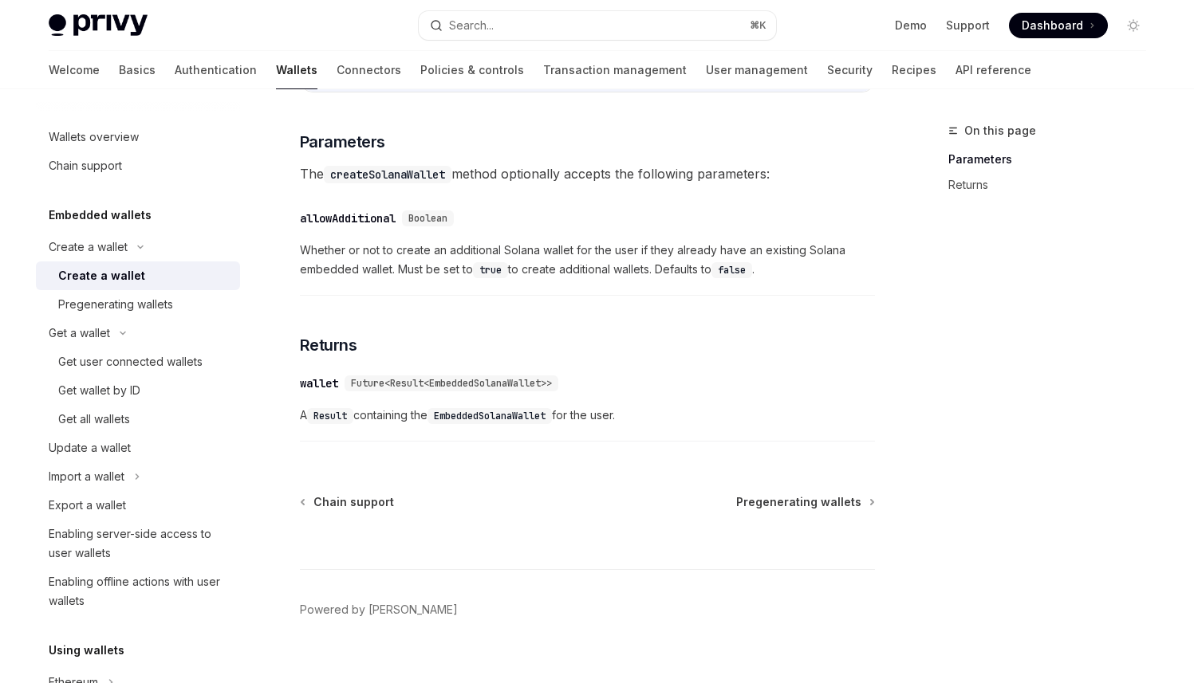
click at [478, 390] on span "Future<Result<EmbeddedSolanaWallet>>" at bounding box center [451, 383] width 201 height 13
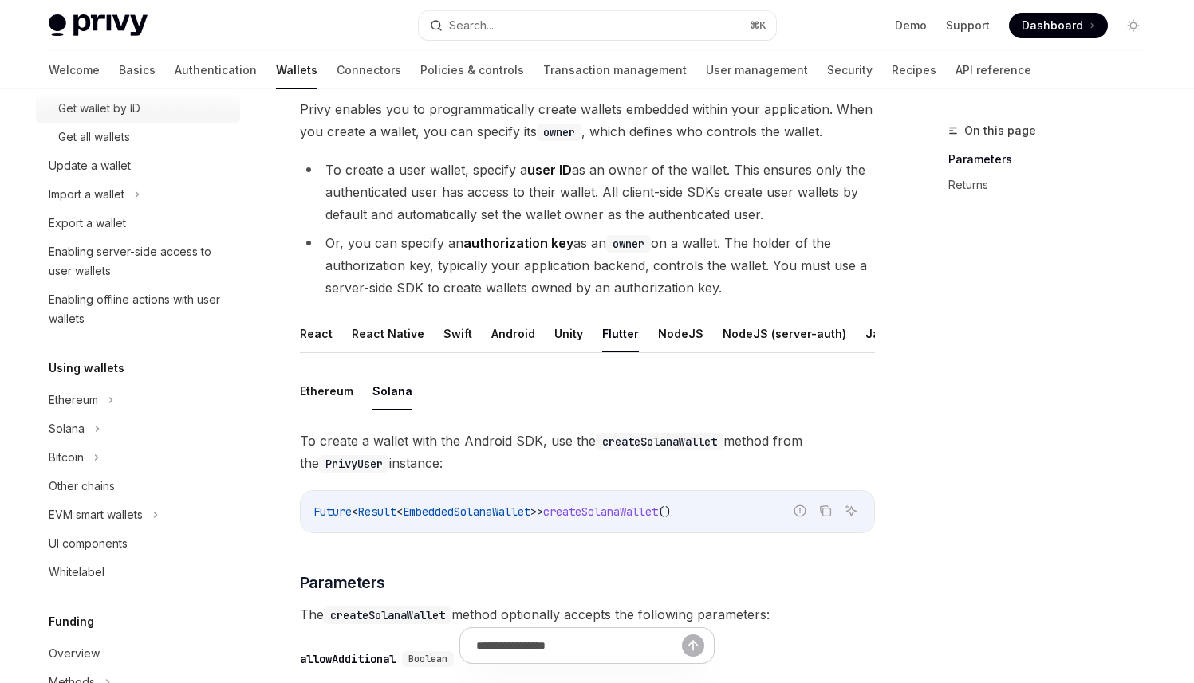
scroll to position [104, 0]
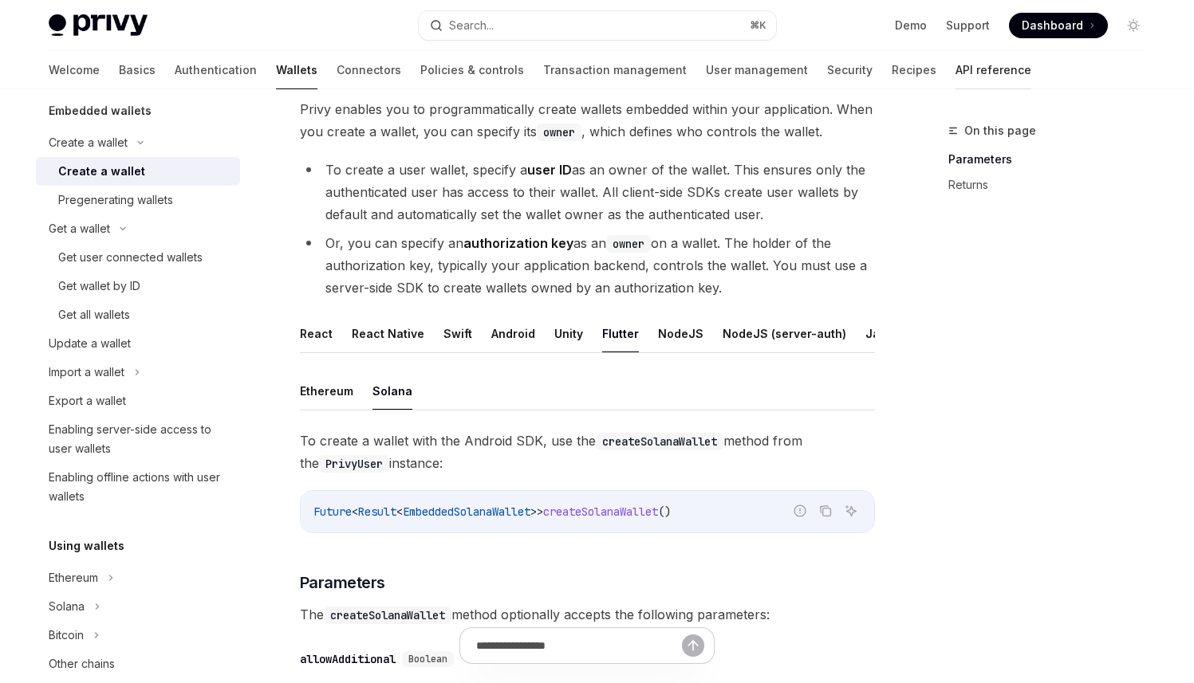
click at [955, 78] on link "API reference" at bounding box center [993, 70] width 76 height 38
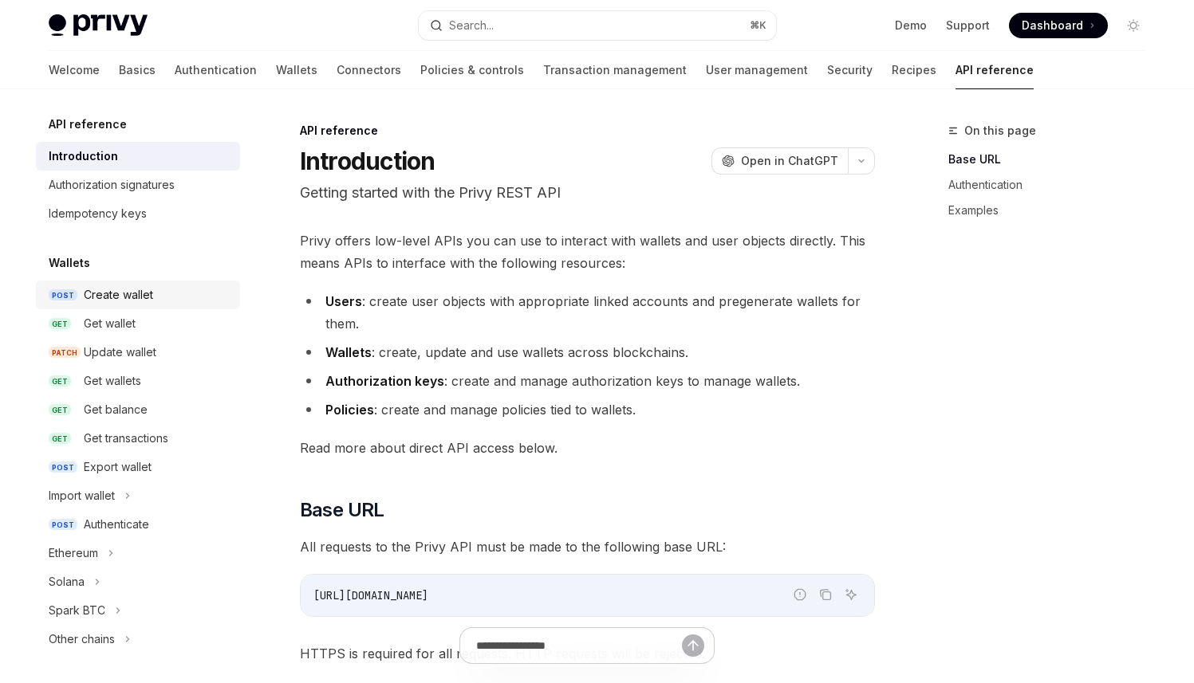
click at [105, 298] on div "Create wallet" at bounding box center [118, 294] width 69 height 19
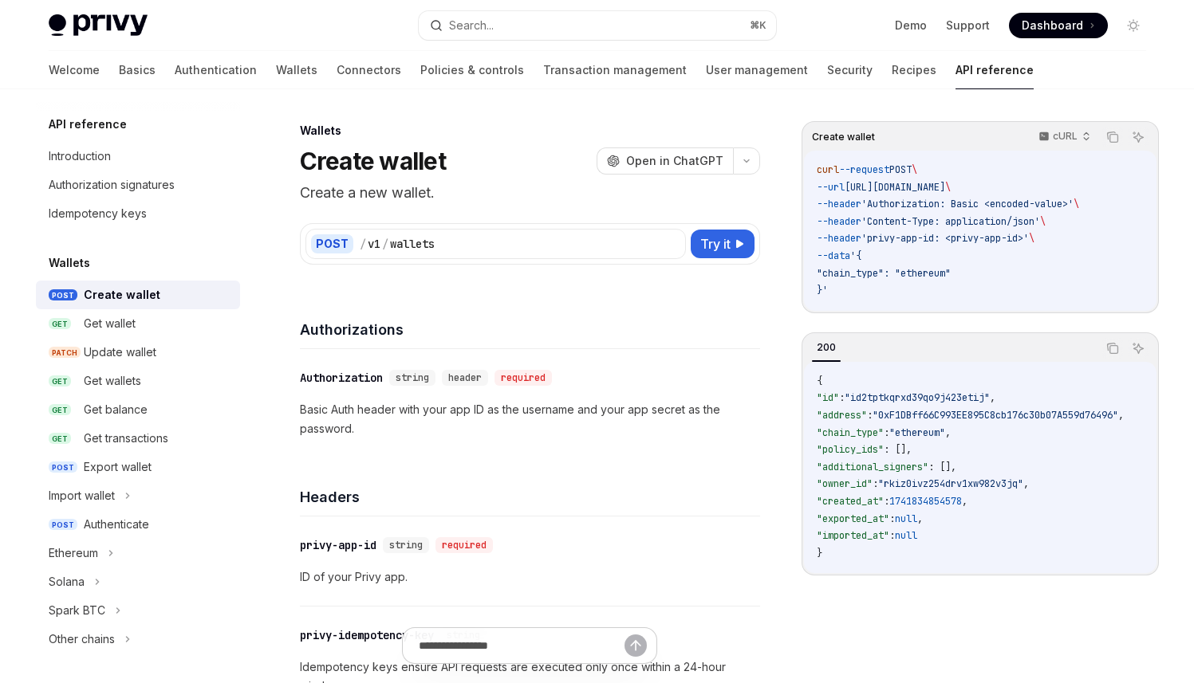
click at [136, 290] on div "Create wallet" at bounding box center [122, 294] width 77 height 19
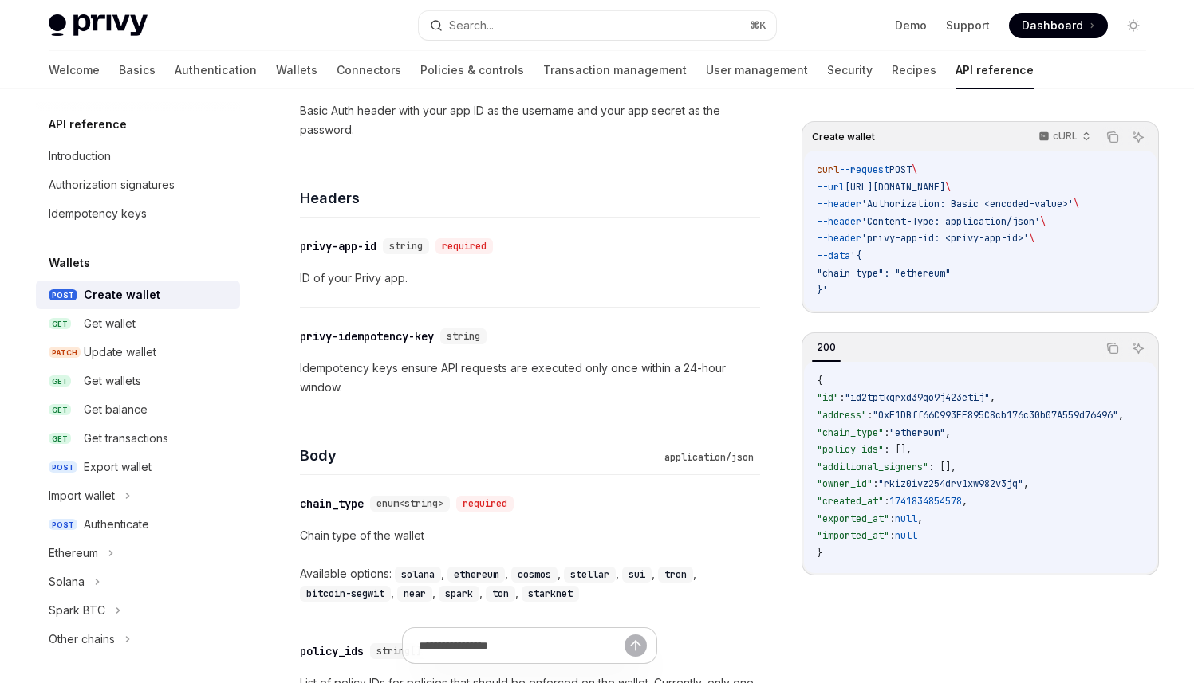
scroll to position [298, 0]
click at [124, 324] on div "Get wallet" at bounding box center [110, 323] width 52 height 19
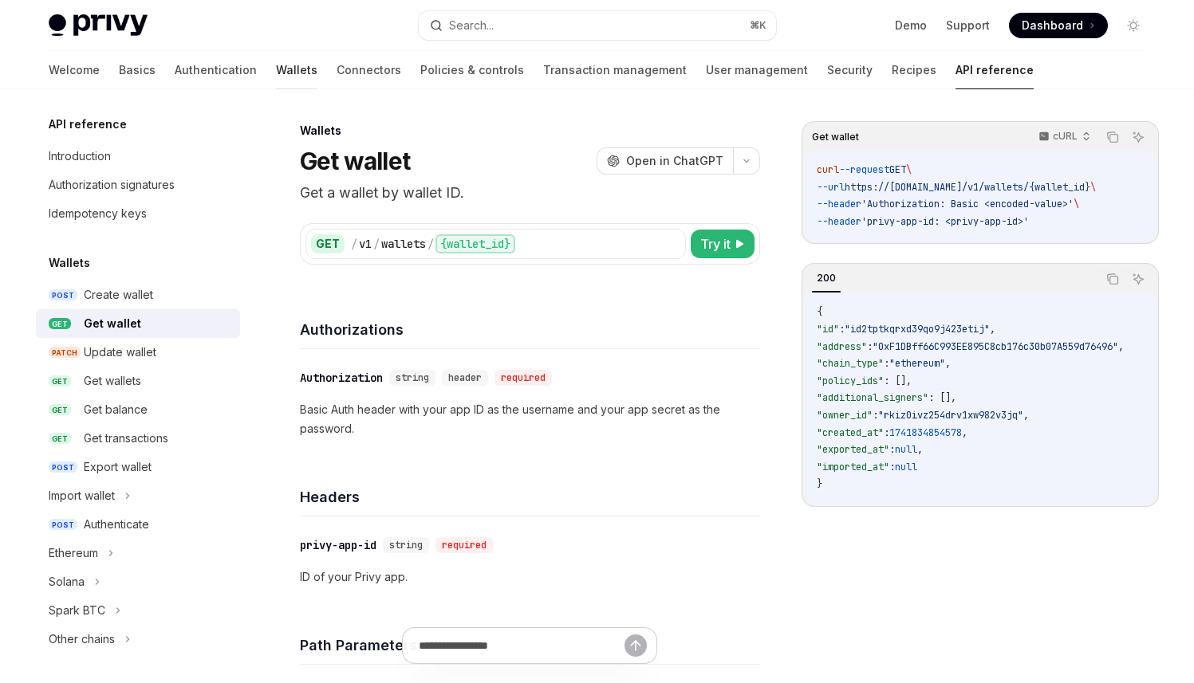
click at [276, 73] on link "Wallets" at bounding box center [296, 70] width 41 height 38
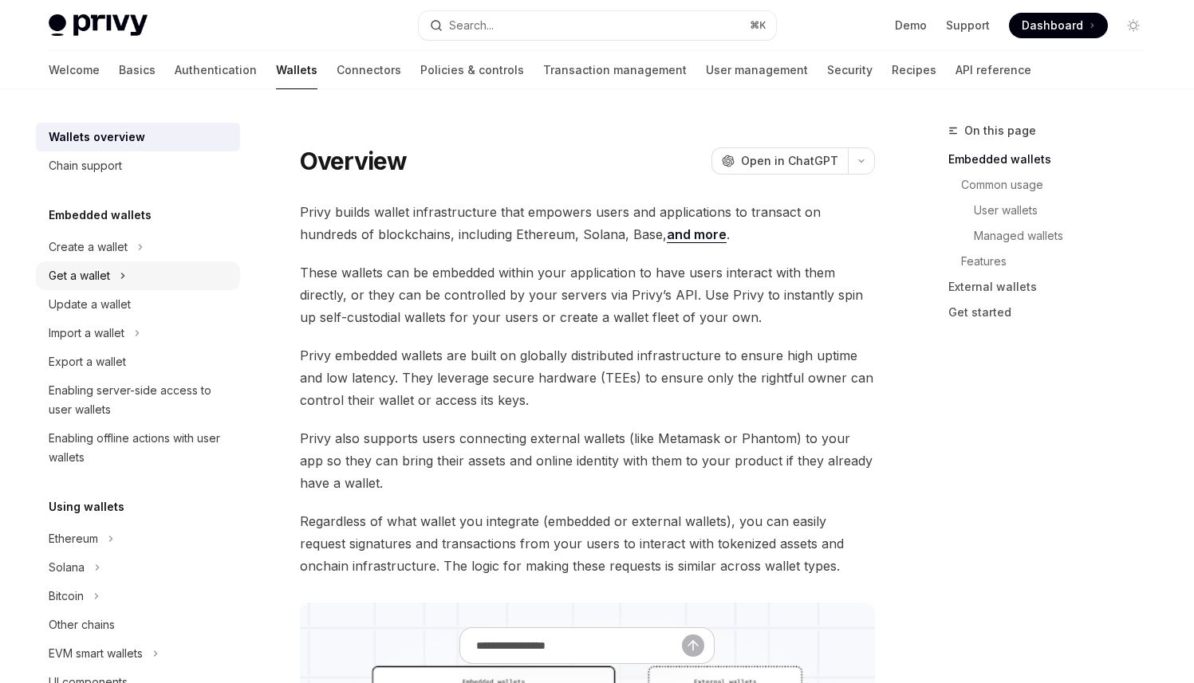
click at [138, 275] on div "Get a wallet" at bounding box center [138, 276] width 204 height 29
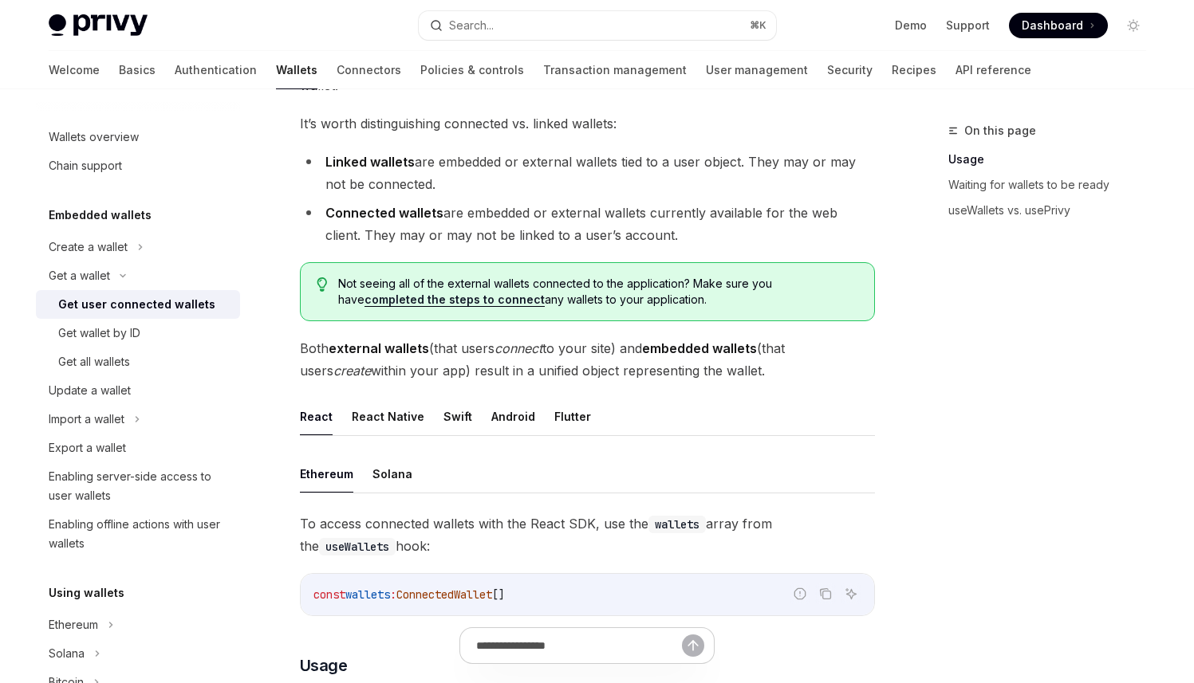
scroll to position [177, 0]
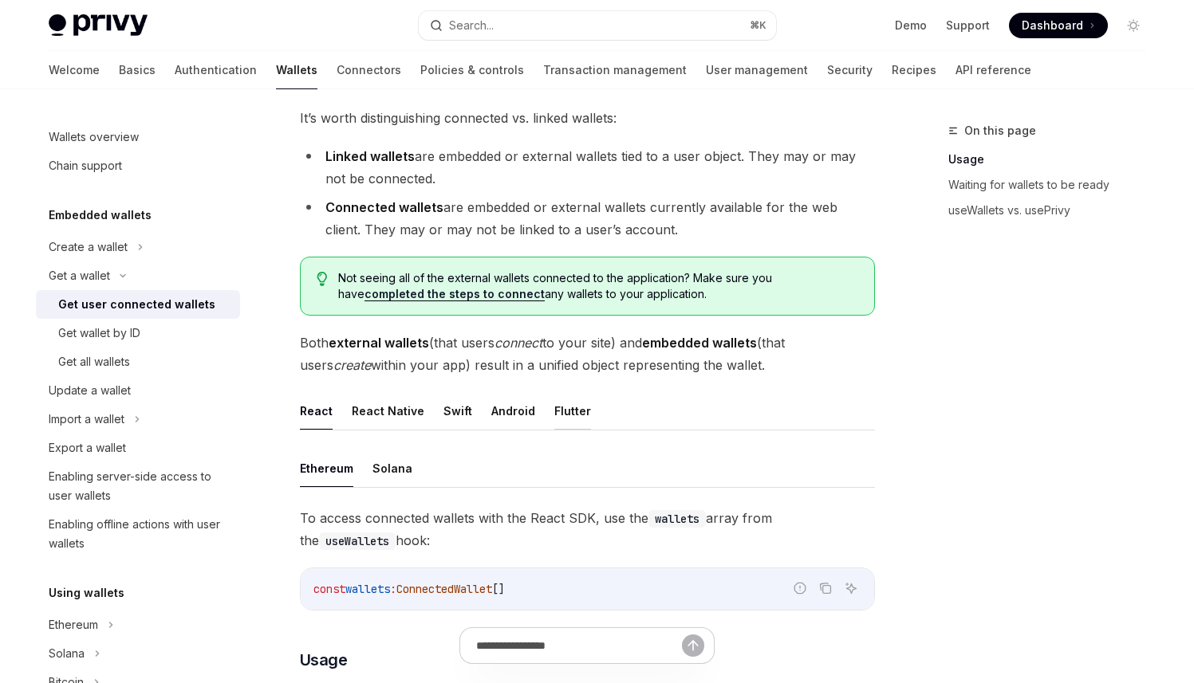
click at [564, 407] on button "Flutter" at bounding box center [572, 410] width 37 height 37
type textarea "*"
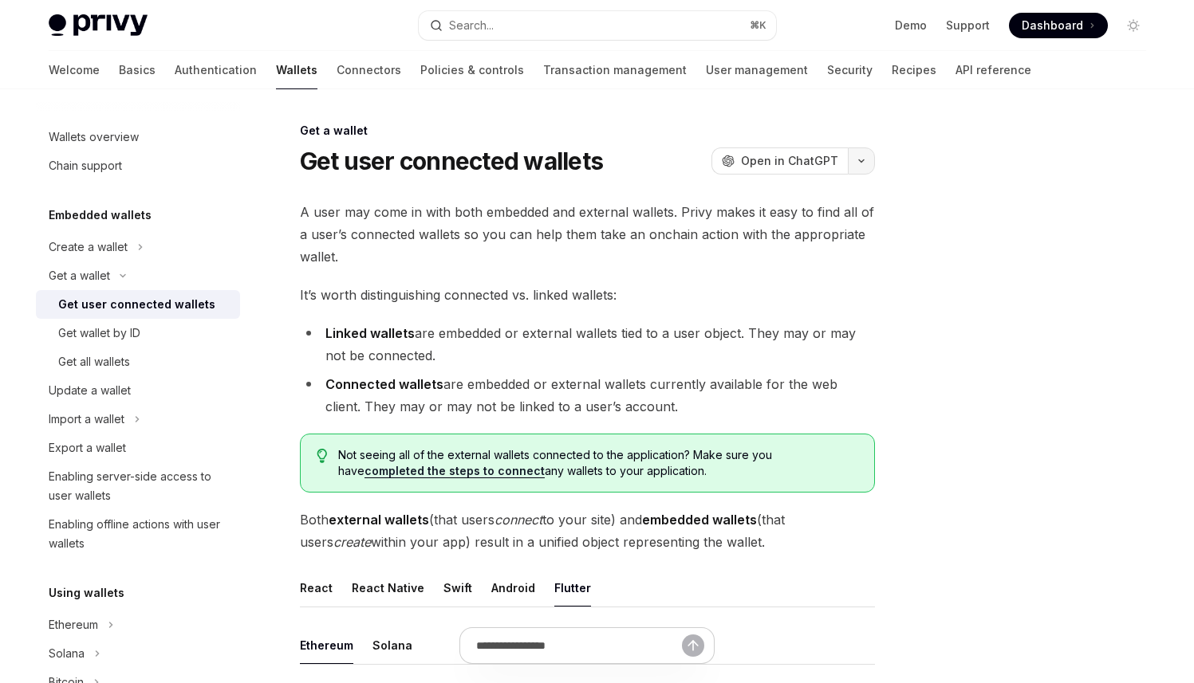
click at [867, 156] on button "button" at bounding box center [861, 160] width 27 height 27
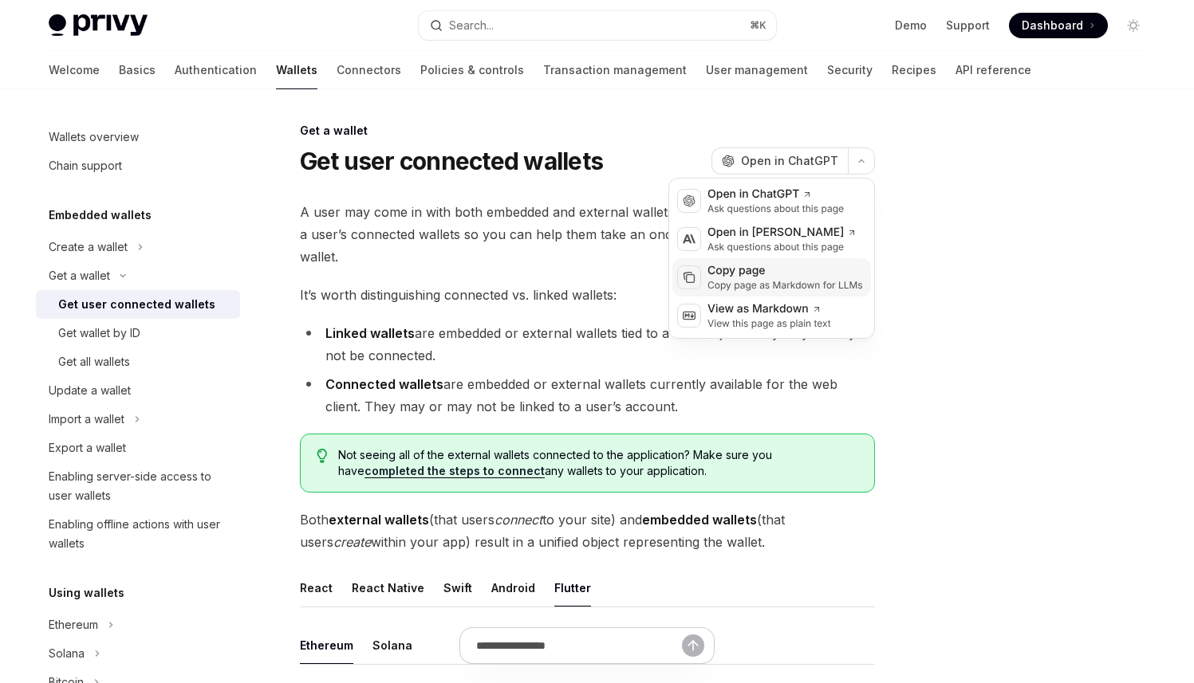
click at [766, 288] on div "Copy page as Markdown for LLMs" at bounding box center [784, 285] width 155 height 13
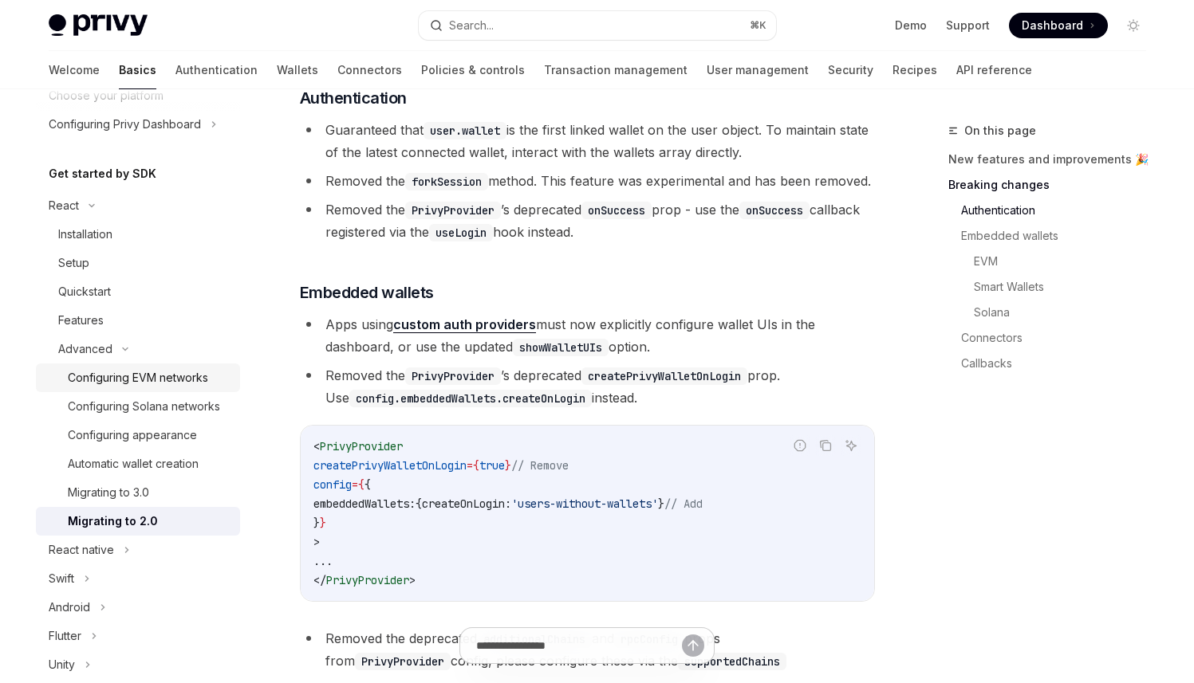
scroll to position [124, 0]
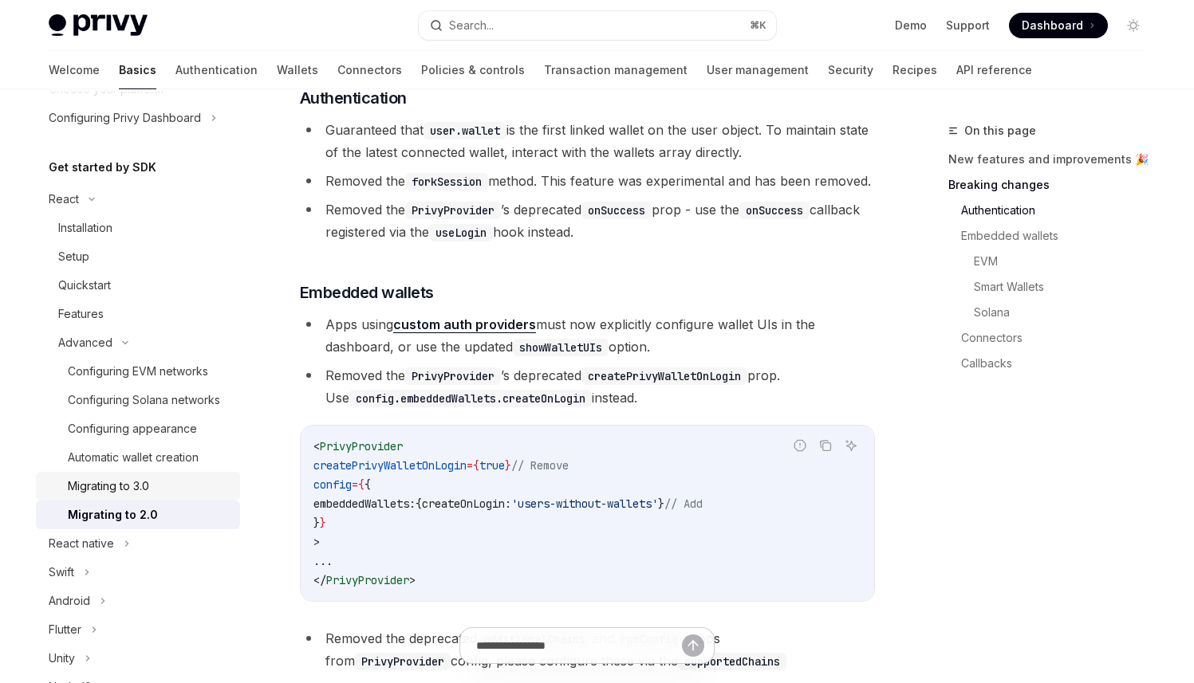
click at [176, 496] on div "Migrating to 3.0" at bounding box center [149, 486] width 163 height 19
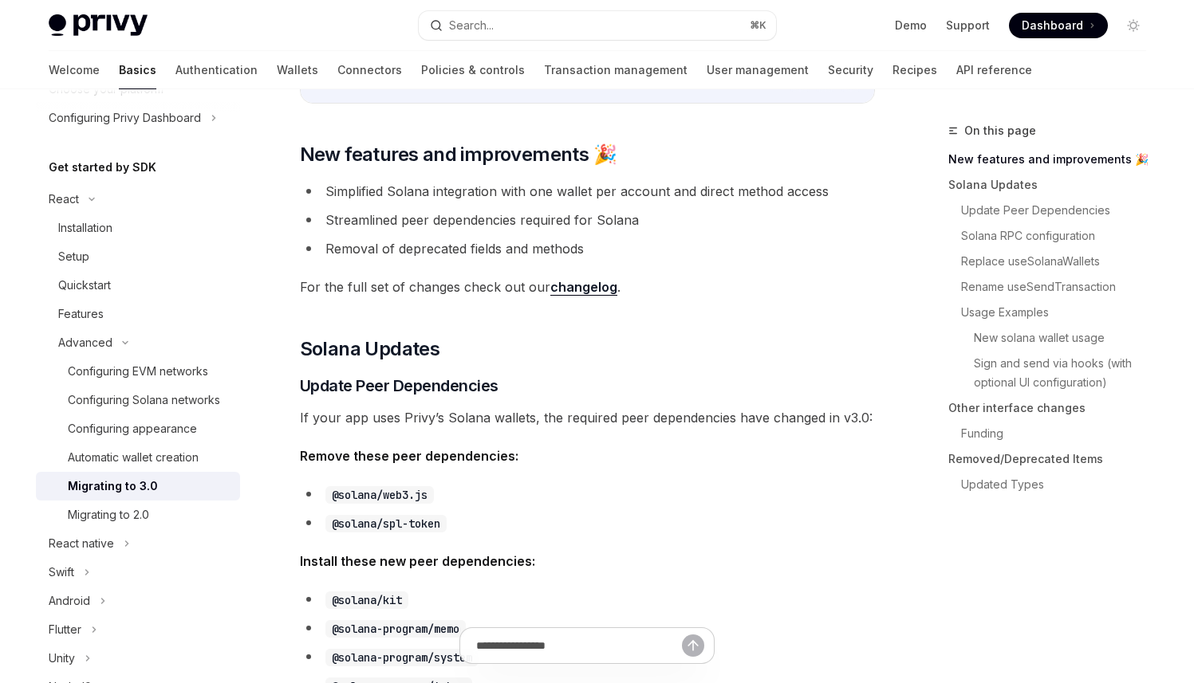
scroll to position [223, 0]
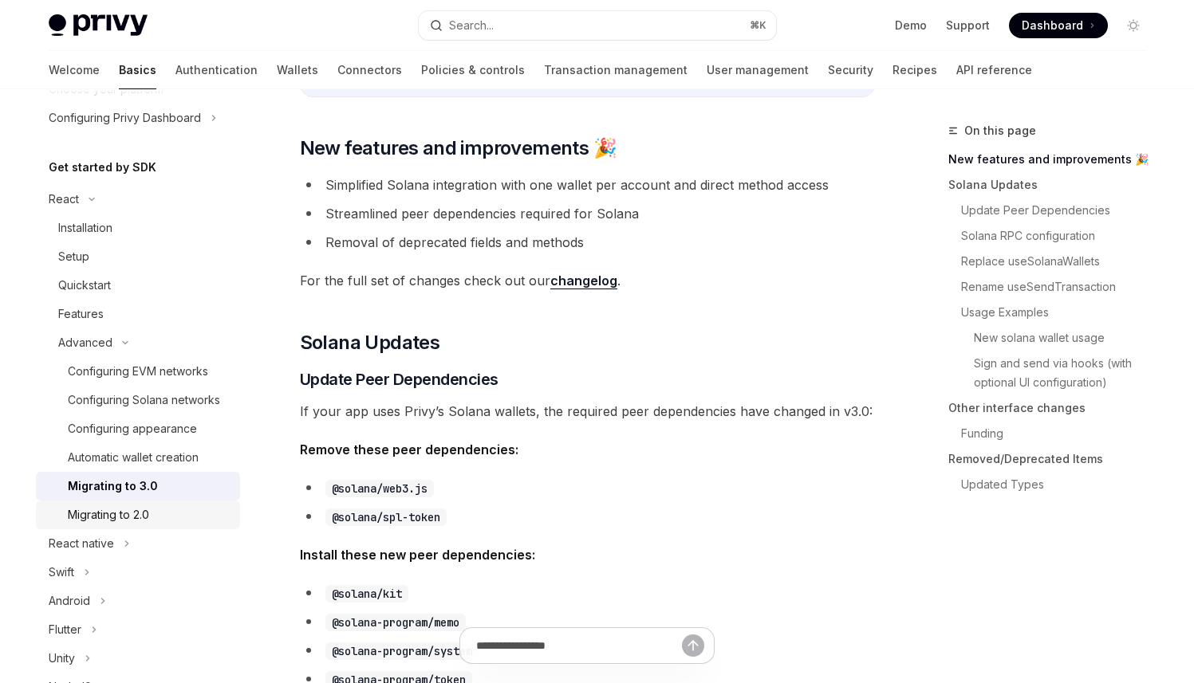
click at [196, 523] on link "Migrating to 2.0" at bounding box center [138, 515] width 204 height 29
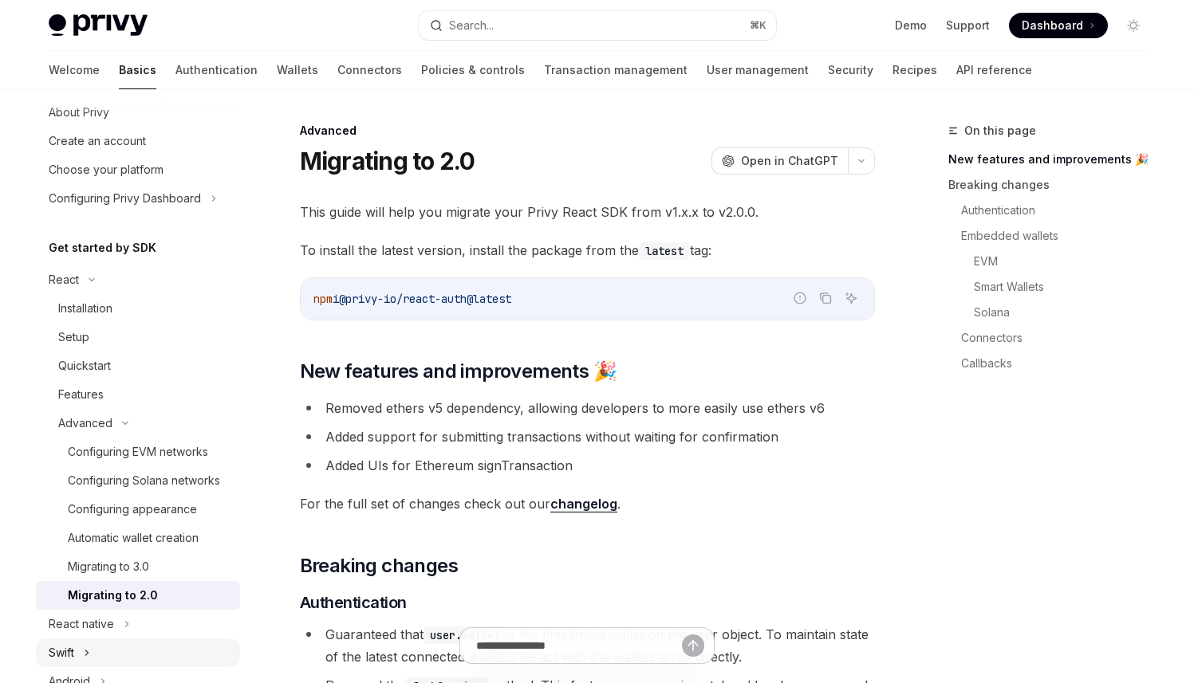
scroll to position [27, 0]
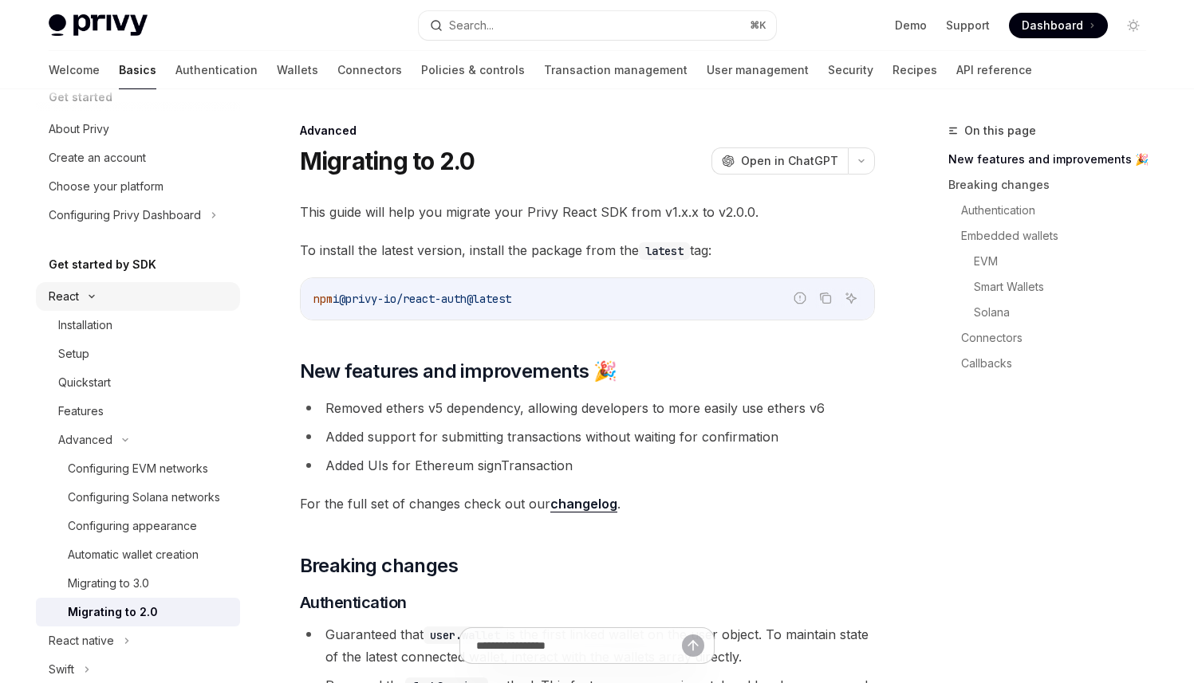
click at [122, 293] on div "React" at bounding box center [138, 296] width 204 height 29
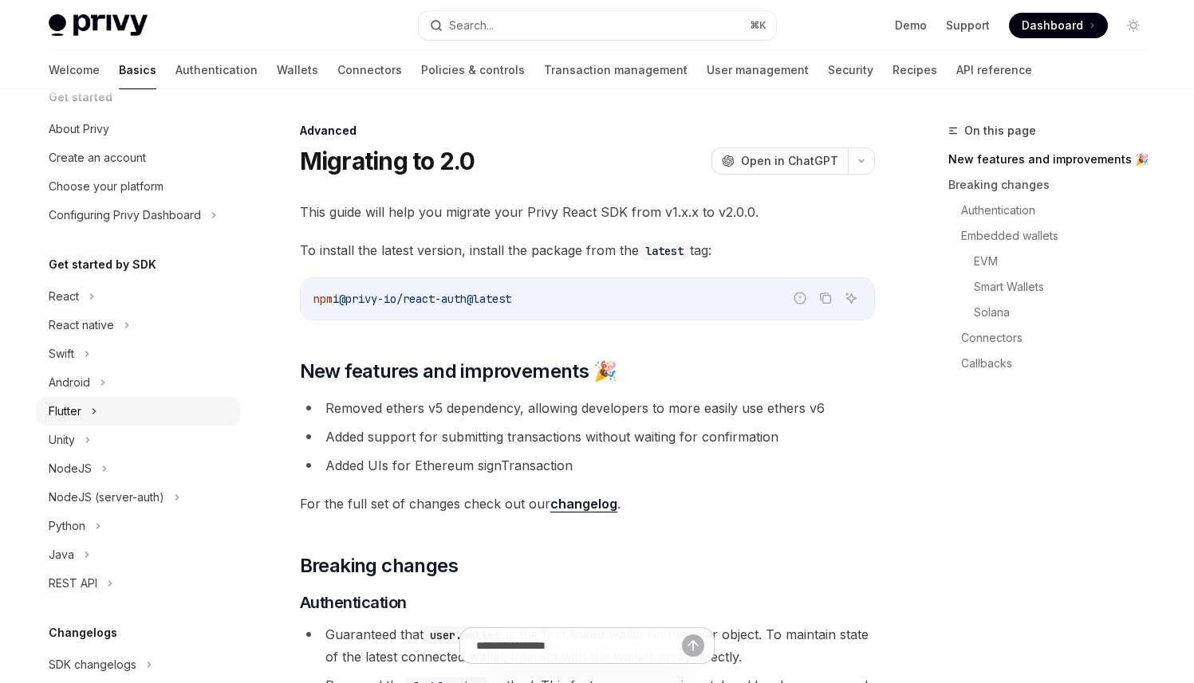
click at [129, 403] on div "Flutter" at bounding box center [138, 411] width 204 height 29
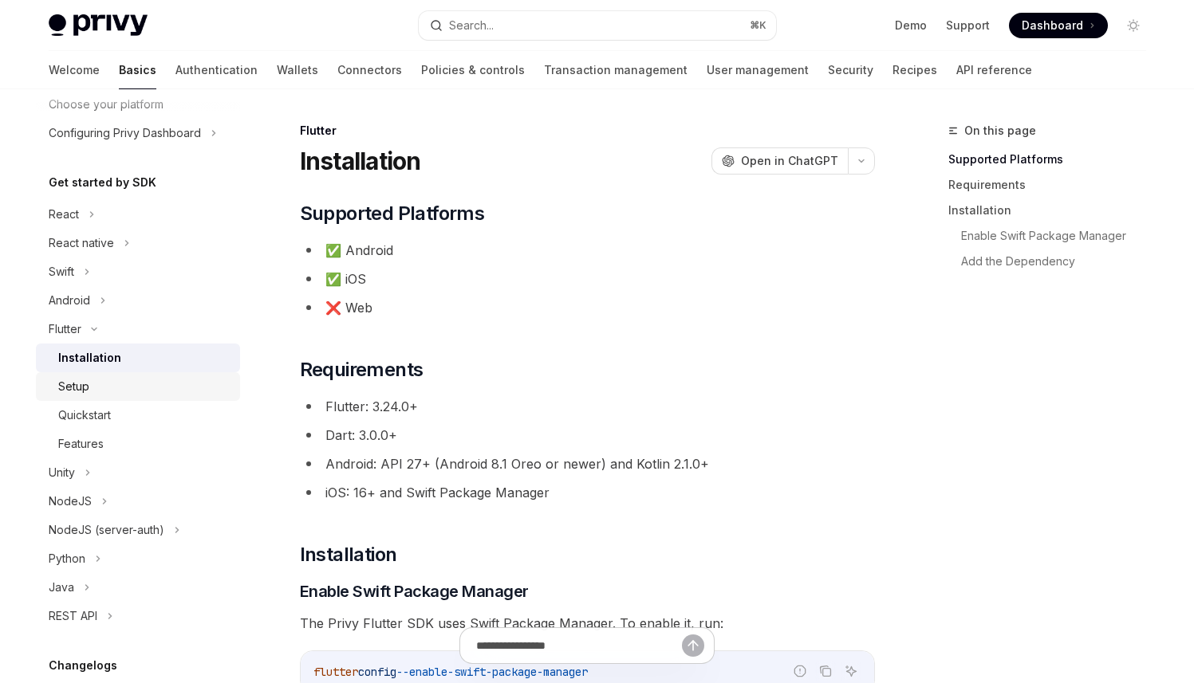
scroll to position [110, 0]
click at [140, 444] on div "Features" at bounding box center [144, 443] width 172 height 19
type textarea "*"
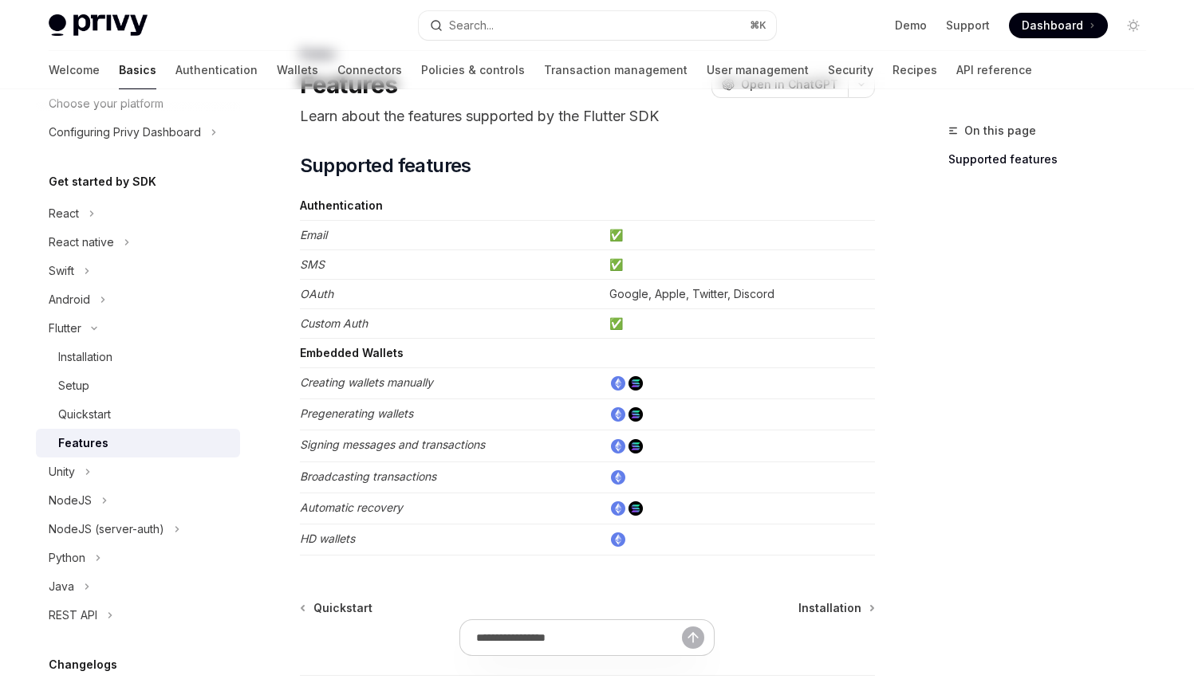
scroll to position [88, 0]
